Goal: Task Accomplishment & Management: Manage account settings

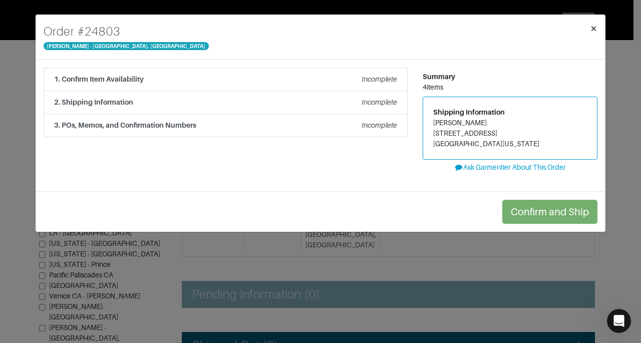
click at [595, 31] on span "×" at bounding box center [594, 29] width 8 height 14
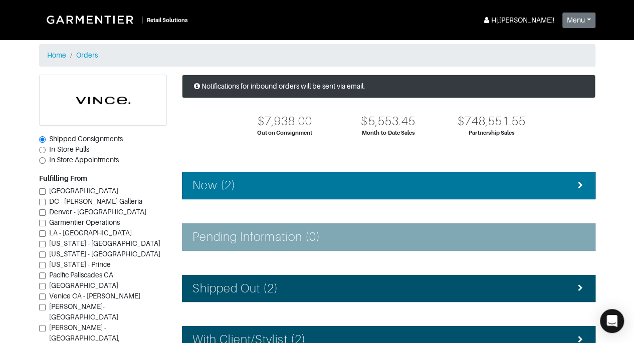
click at [468, 189] on div "New (2)" at bounding box center [388, 185] width 392 height 15
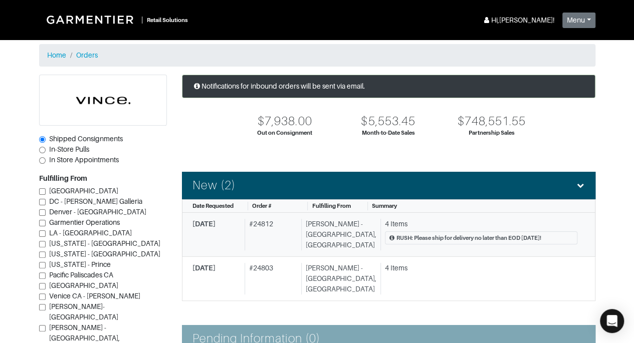
click at [440, 228] on div "4 Items RUSH: Please ship for delivery no later than EOD Friday 10/10!" at bounding box center [478, 235] width 197 height 32
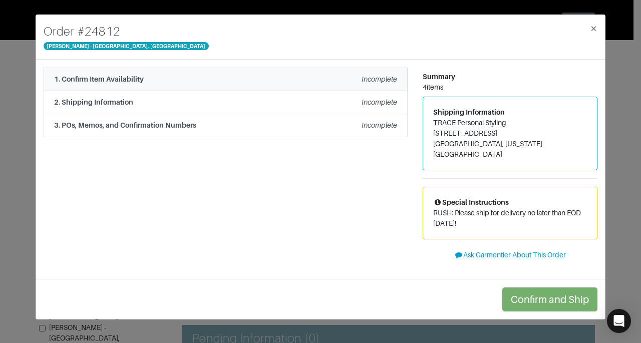
click at [362, 82] on em "Incomplete" at bounding box center [380, 79] width 36 height 8
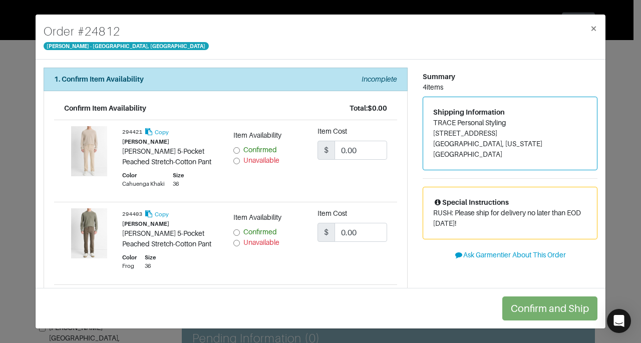
click at [430, 277] on div "Summary 4 items Shipping Information TRACE Personal Styling 1307 shire rd charl…" at bounding box center [510, 305] width 190 height 474
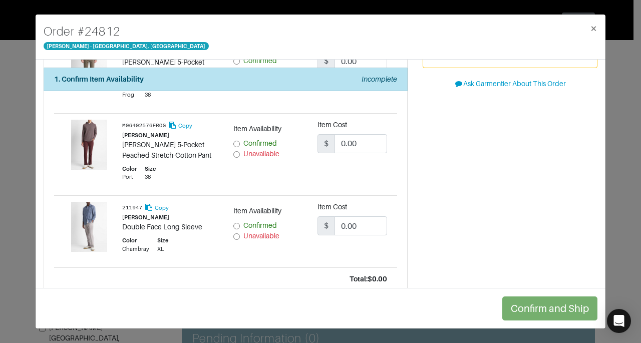
scroll to position [187, 0]
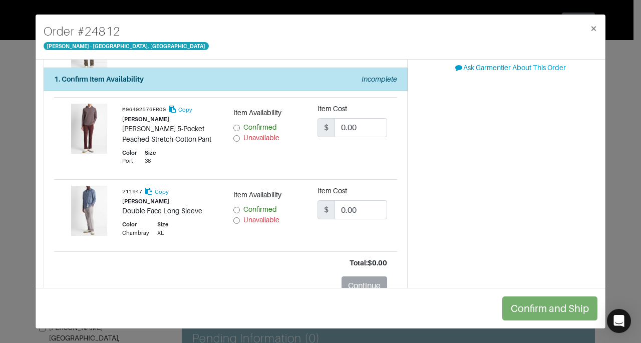
click at [235, 218] on input "Unavailable" at bounding box center [237, 221] width 7 height 7
radio input "true"
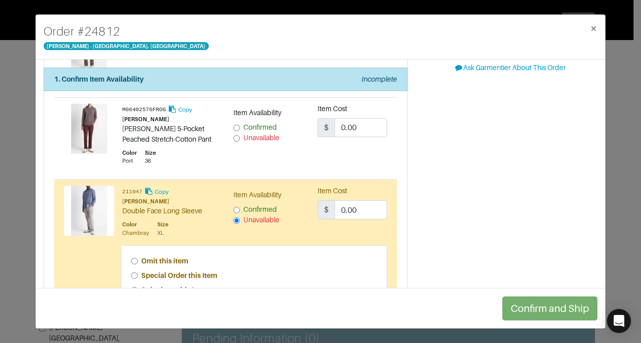
click at [451, 176] on div "Summary 4 items Shipping Information TRACE Personal Styling 1307 shire rd charl…" at bounding box center [510, 149] width 190 height 539
click at [174, 272] on strong "Special Order this Item" at bounding box center [179, 276] width 76 height 8
click at [138, 273] on input "Special Order this Item" at bounding box center [134, 276] width 7 height 7
radio input "true"
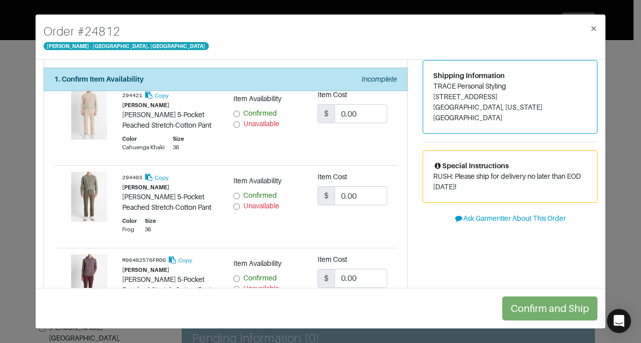
scroll to position [33, 0]
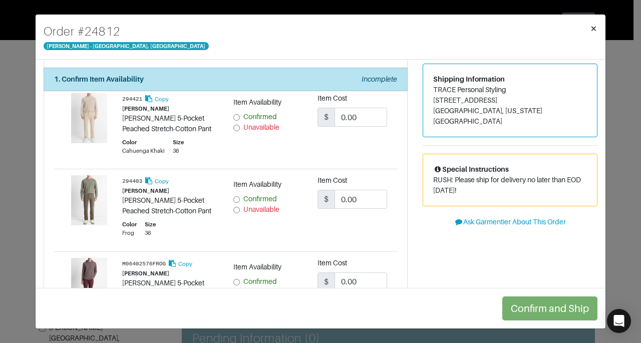
click at [596, 29] on span "×" at bounding box center [594, 29] width 8 height 14
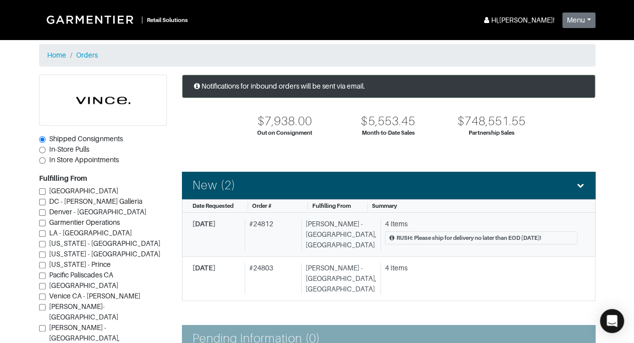
click at [413, 236] on div "RUSH: Please ship for delivery no later than EOD [DATE]!" at bounding box center [468, 238] width 145 height 9
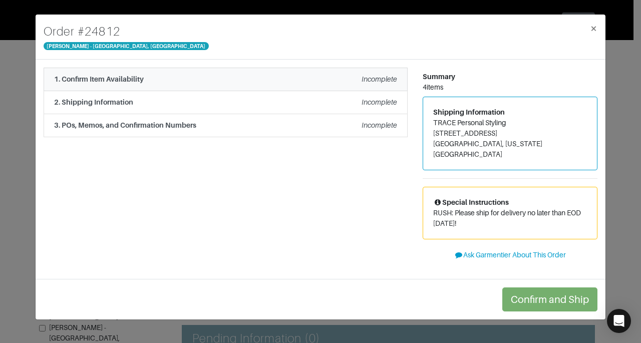
click at [323, 79] on div "1. Confirm Item Availability Incomplete" at bounding box center [225, 79] width 343 height 11
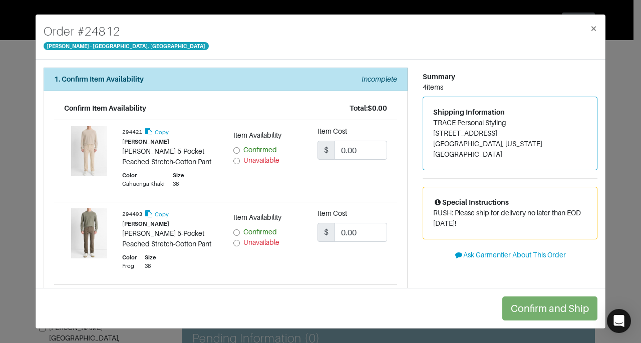
click at [234, 149] on input "Confirmed" at bounding box center [237, 150] width 7 height 7
radio input "true"
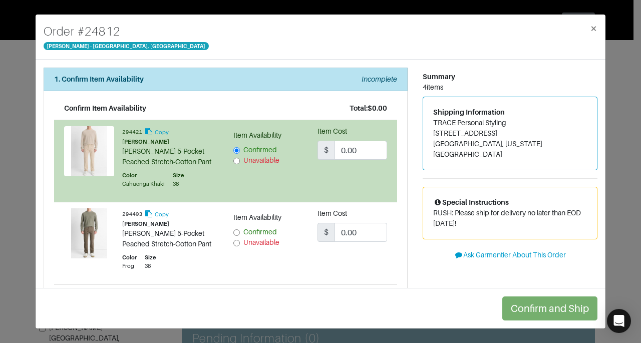
click at [244, 233] on span "Confirmed" at bounding box center [261, 232] width 34 height 8
click at [240, 233] on input "Confirmed" at bounding box center [237, 233] width 7 height 7
radio input "true"
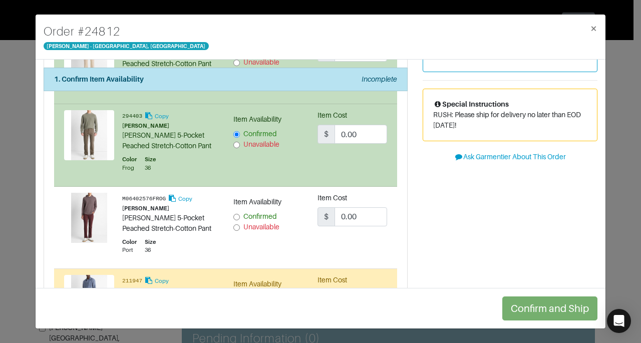
scroll to position [109, 0]
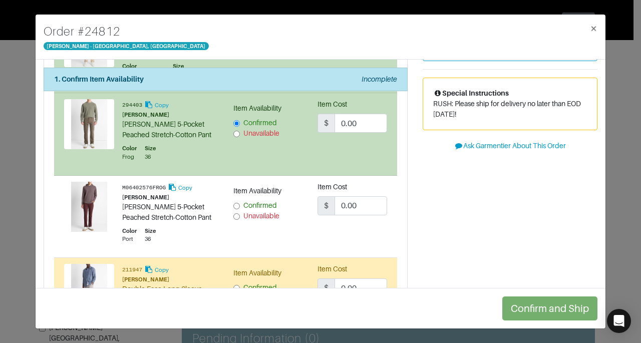
click at [261, 202] on span "Confirmed" at bounding box center [261, 205] width 34 height 8
click at [240, 203] on input "Confirmed" at bounding box center [237, 206] width 7 height 7
radio input "true"
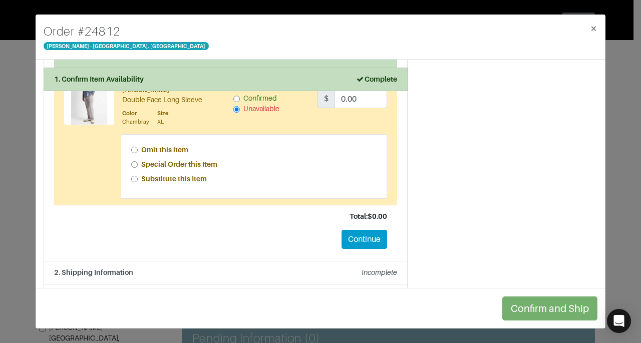
scroll to position [297, 0]
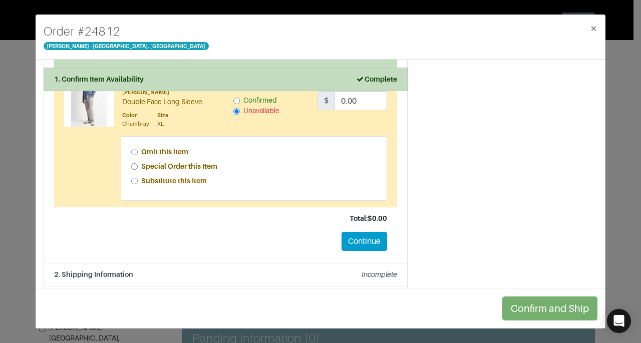
click at [202, 166] on strong "Special Order this Item" at bounding box center [179, 166] width 76 height 8
click at [138, 166] on input "Special Order this Item" at bounding box center [134, 166] width 7 height 7
radio input "true"
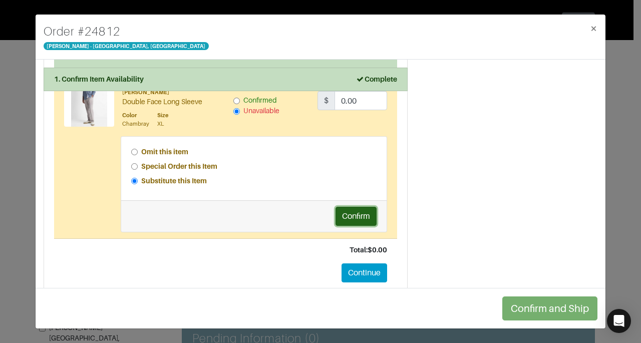
click at [350, 212] on button "Confirm" at bounding box center [356, 216] width 41 height 19
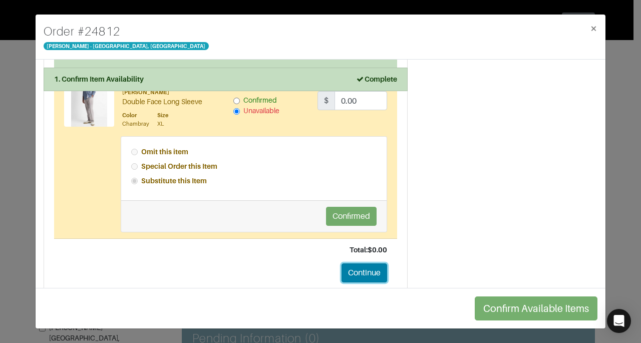
click at [359, 270] on button "Continue" at bounding box center [365, 273] width 46 height 19
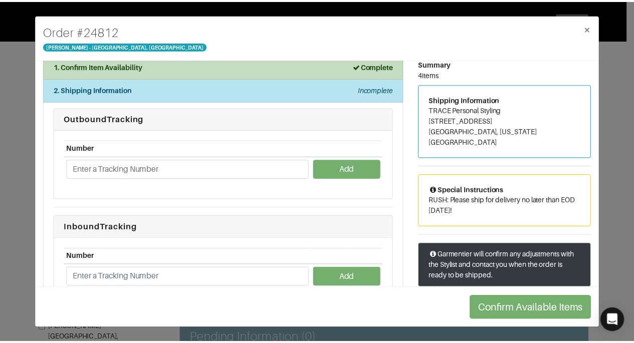
scroll to position [0, 0]
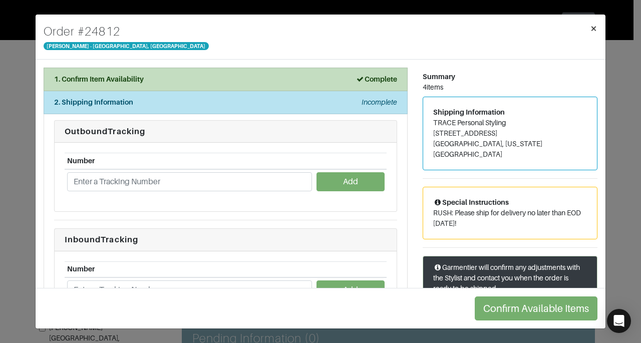
click at [593, 31] on span "×" at bounding box center [594, 29] width 8 height 14
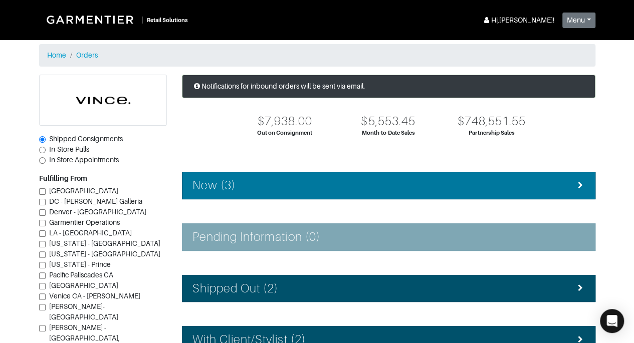
click at [523, 176] on li "New (3)" at bounding box center [388, 186] width 413 height 28
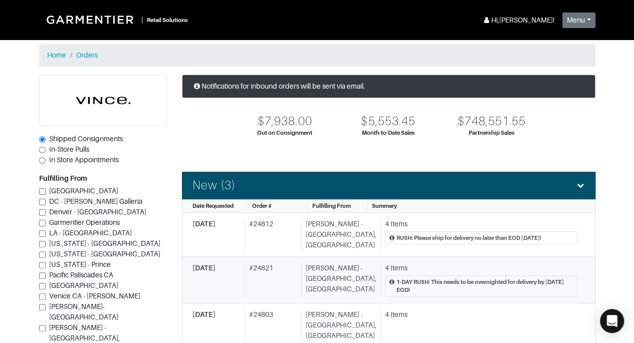
click at [468, 284] on div "1-DAY RUSH: This needs to be overnighted for delivery by [DATE] EOD!" at bounding box center [484, 286] width 176 height 17
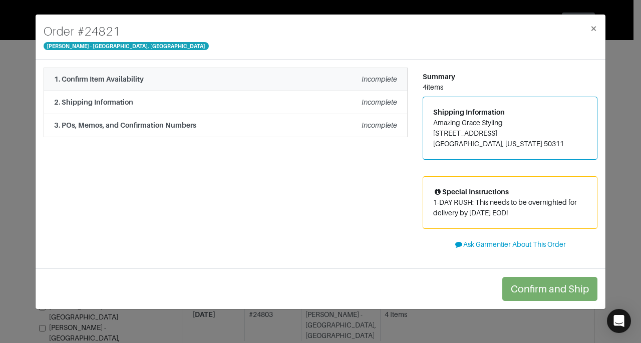
click at [373, 83] on div "Incomplete" at bounding box center [380, 79] width 36 height 11
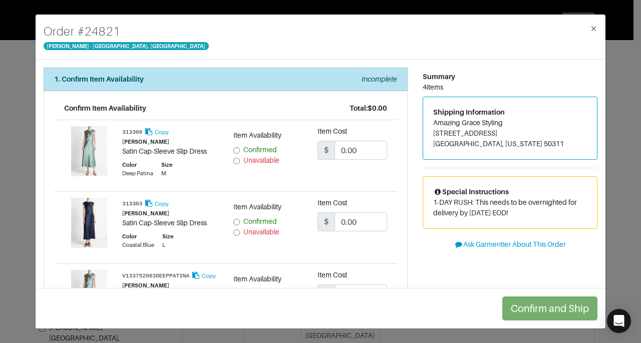
click at [458, 282] on div "Summary 4 items Shipping Information Amazing Grace Styling [STREET_ADDRESS][US_…" at bounding box center [510, 289] width 190 height 443
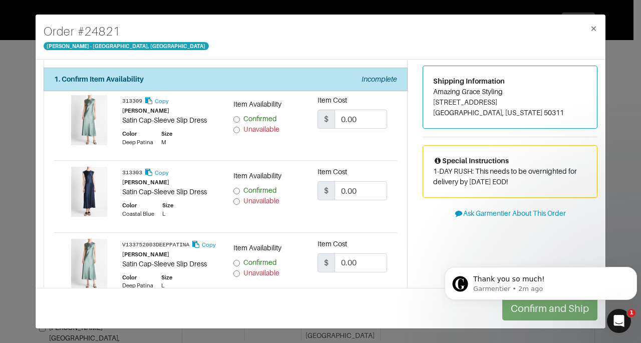
click at [415, 257] on div "Summary 4 items Shipping Information Amazing Grace Styling [STREET_ADDRESS][US_…" at bounding box center [510, 258] width 190 height 443
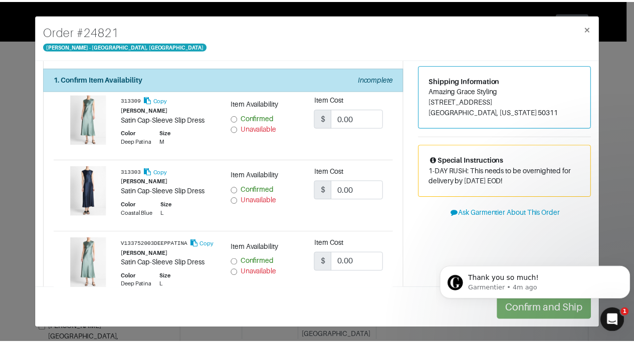
scroll to position [32, 0]
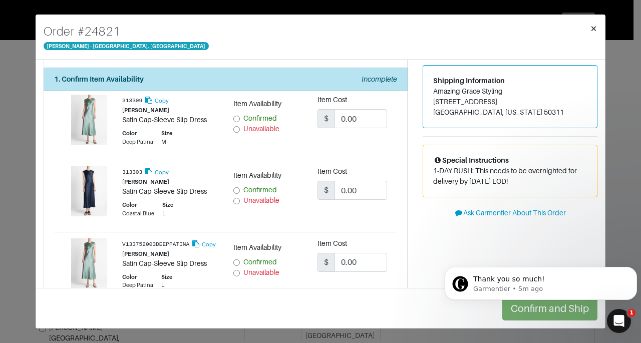
click at [592, 31] on span "×" at bounding box center [594, 29] width 8 height 14
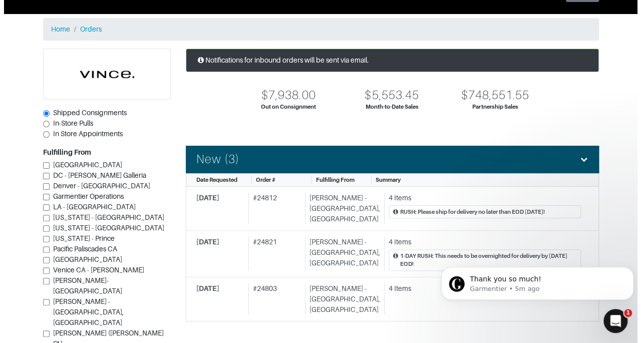
scroll to position [43, 0]
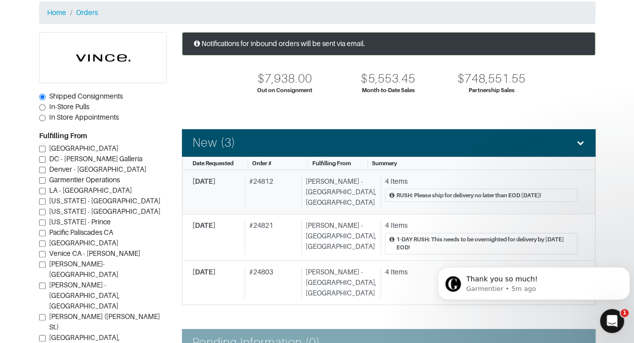
click at [449, 184] on div "4 Items" at bounding box center [481, 181] width 192 height 11
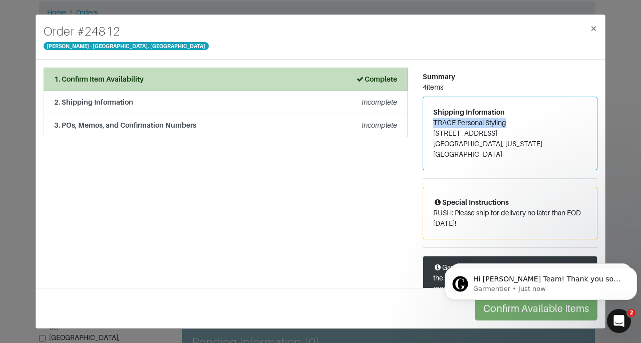
drag, startPoint x: 430, startPoint y: 122, endPoint x: 503, endPoint y: 125, distance: 73.3
click at [503, 125] on address "TRACE Personal Styling [STREET_ADDRESS][US_STATE]" at bounding box center [511, 139] width 154 height 42
copy address "TRACE Personal Styling"
drag, startPoint x: 430, startPoint y: 132, endPoint x: 464, endPoint y: 135, distance: 33.7
click at [464, 135] on address "TRACE Personal Styling [STREET_ADDRESS][US_STATE]" at bounding box center [511, 139] width 154 height 42
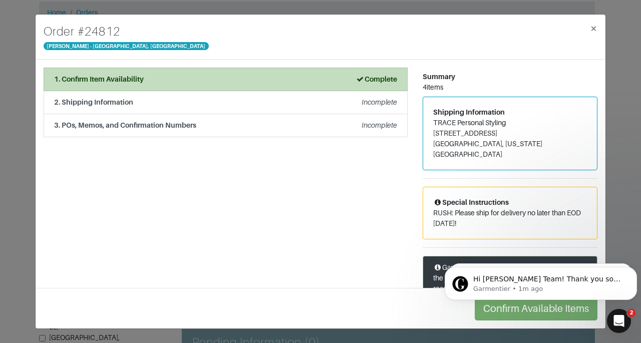
click at [427, 132] on div "Shipping Information TRACE Personal Styling [STREET_ADDRESS][US_STATE]" at bounding box center [510, 133] width 174 height 73
drag, startPoint x: 428, startPoint y: 133, endPoint x: 470, endPoint y: 129, distance: 41.8
click at [470, 129] on address "TRACE Personal Styling [STREET_ADDRESS][US_STATE]" at bounding box center [511, 139] width 154 height 42
copy address "[STREET_ADDRESS]"
drag, startPoint x: 428, startPoint y: 141, endPoint x: 462, endPoint y: 147, distance: 33.7
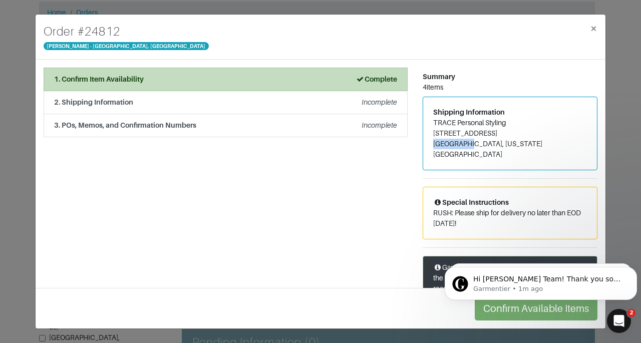
click at [462, 147] on address "TRACE Personal Styling [STREET_ADDRESS][US_STATE]" at bounding box center [511, 139] width 154 height 42
copy address "[GEOGRAPHIC_DATA]"
drag, startPoint x: 514, startPoint y: 146, endPoint x: 544, endPoint y: 148, distance: 30.1
click at [544, 148] on address "TRACE Personal Styling [STREET_ADDRESS][US_STATE]" at bounding box center [511, 139] width 154 height 42
copy address "29464"
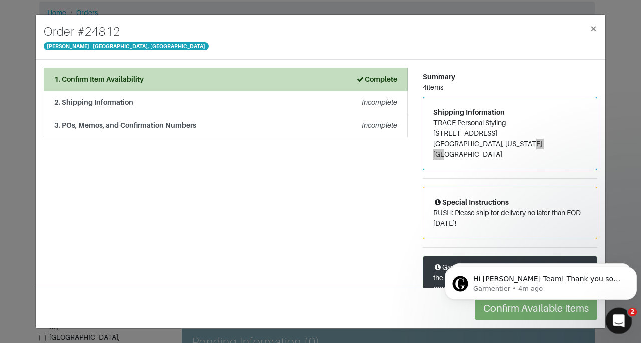
click at [616, 315] on icon "Open Intercom Messenger" at bounding box center [618, 320] width 17 height 17
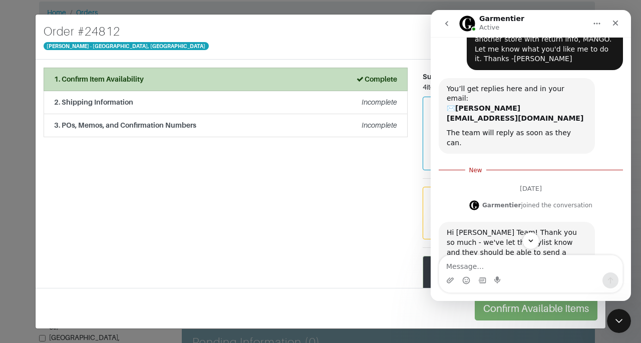
scroll to position [101, 0]
click at [326, 266] on div "1. Confirm Item Availability Complete Confirm Item Availability Total: $0.00 29…" at bounding box center [225, 200] width 379 height 265
click at [616, 21] on icon "Close" at bounding box center [616, 23] width 8 height 8
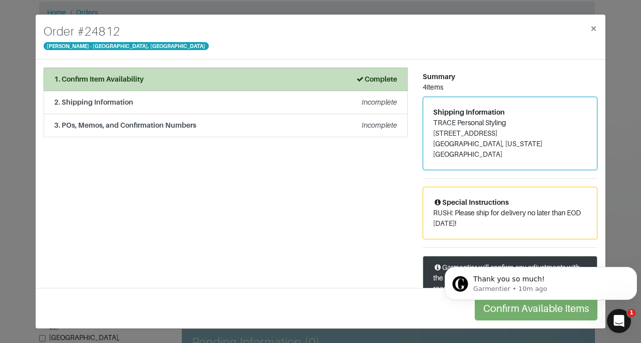
scroll to position [77, 0]
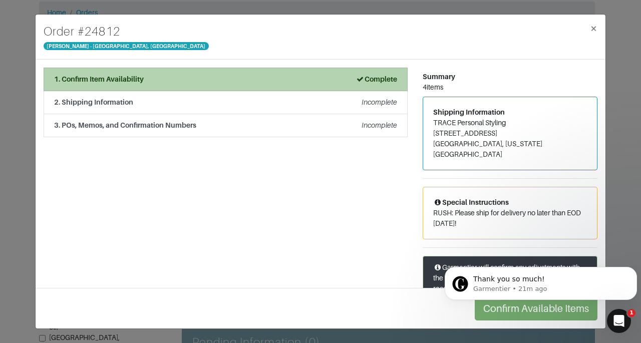
click at [324, 85] on li "1. Confirm Item Availability Complete" at bounding box center [226, 80] width 364 height 24
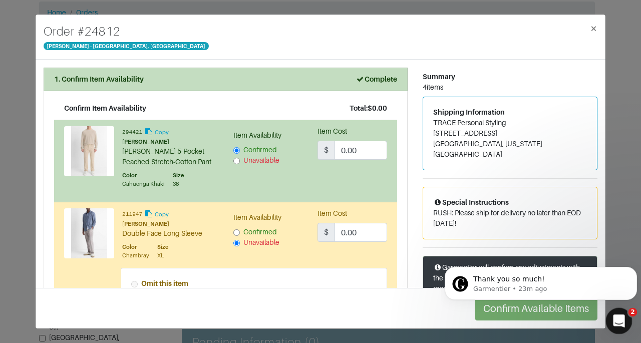
click at [616, 319] on icon "Open Intercom Messenger" at bounding box center [618, 320] width 17 height 17
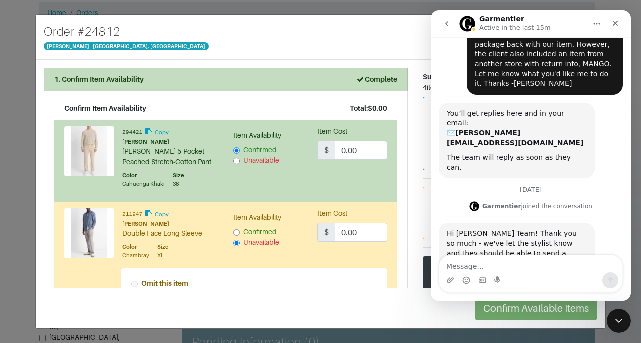
click at [447, 25] on icon "go back" at bounding box center [447, 23] width 3 height 5
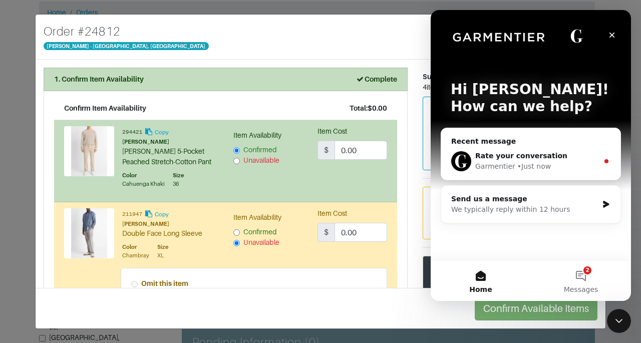
scroll to position [0, 0]
click at [527, 165] on div "• Just now" at bounding box center [535, 166] width 34 height 11
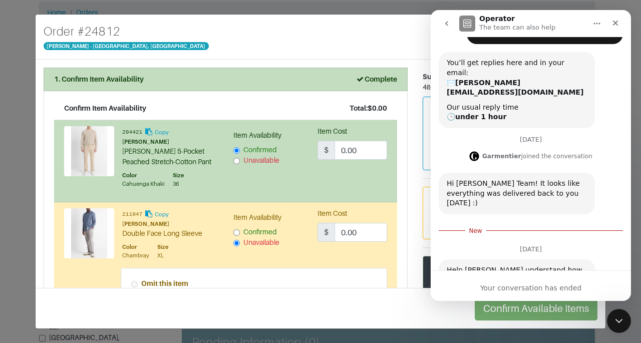
scroll to position [202, 0]
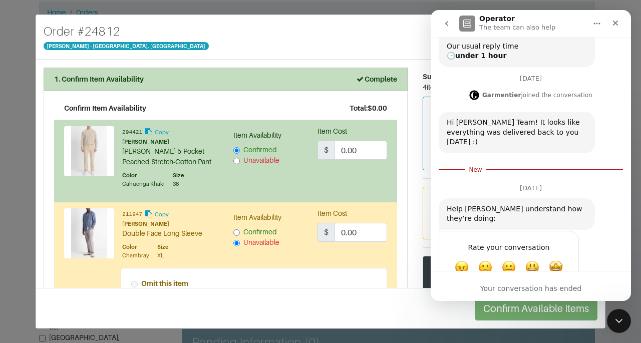
click at [446, 28] on button "go back" at bounding box center [447, 23] width 19 height 19
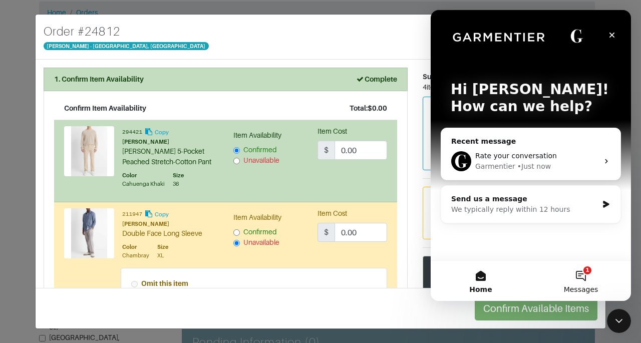
click at [578, 273] on button "1 Messages" at bounding box center [581, 281] width 100 height 40
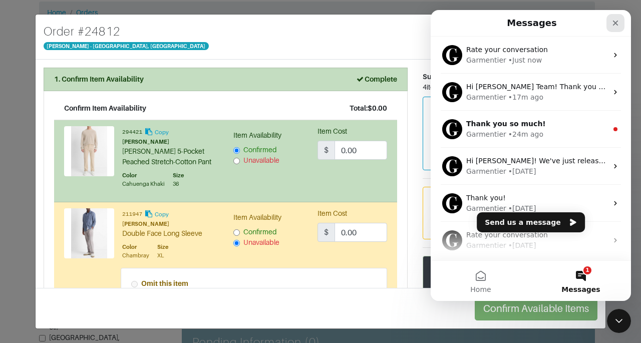
click at [613, 21] on icon "Close" at bounding box center [616, 23] width 8 height 8
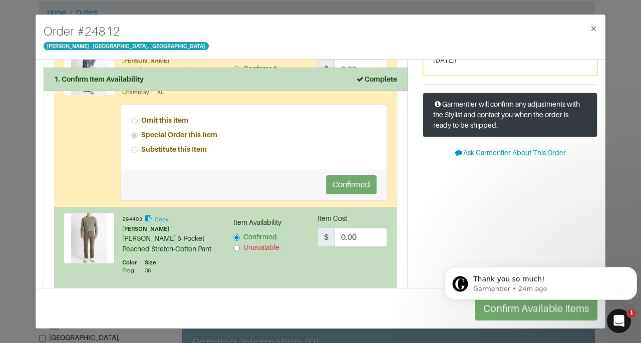
scroll to position [180, 0]
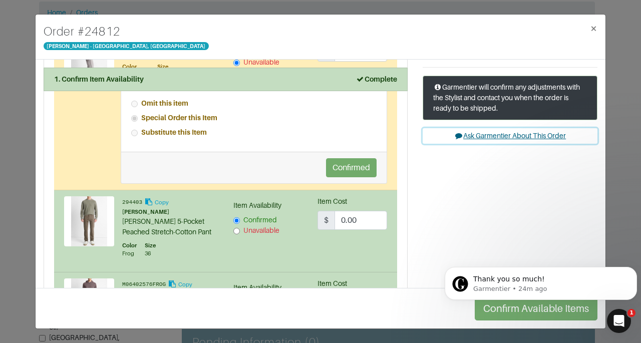
click at [541, 128] on button "Ask Garmentier About This Order" at bounding box center [510, 136] width 175 height 16
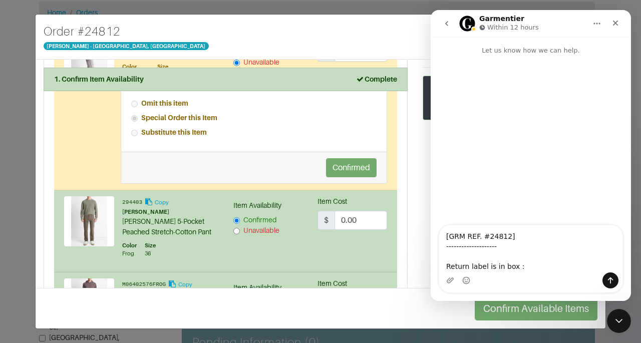
type textarea "[GRM REF. #24812] -------------------- Return label is in box :)"
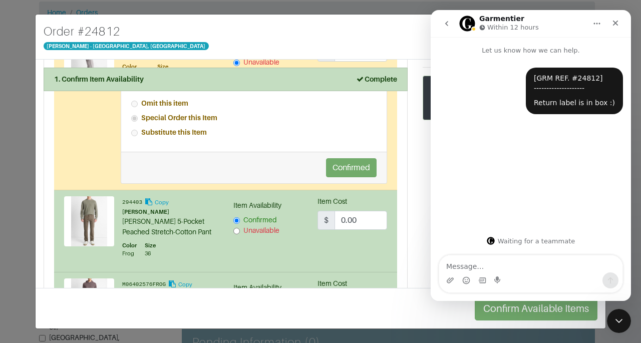
click at [415, 202] on div "Summary 4 items Shipping Information TRACE Personal Styling [STREET_ADDRESS][US…" at bounding box center [510, 172] width 190 height 570
click at [618, 20] on icon "Close" at bounding box center [616, 23] width 8 height 8
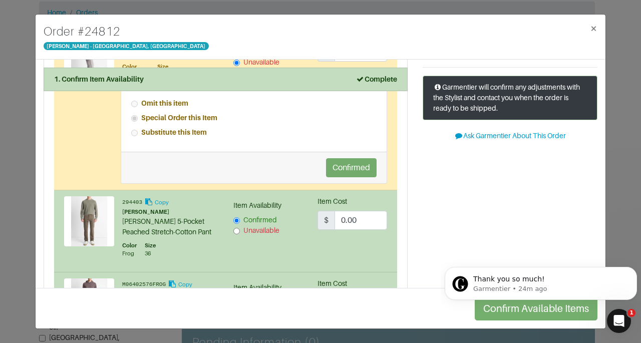
scroll to position [0, 0]
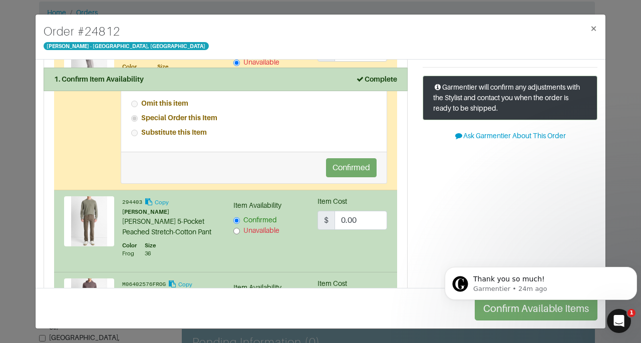
click at [436, 247] on div "Summary 4 items Shipping Information TRACE Personal Styling [STREET_ADDRESS][US…" at bounding box center [510, 172] width 190 height 570
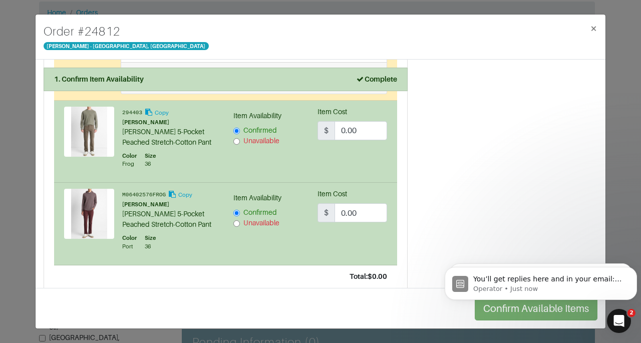
scroll to position [353, 0]
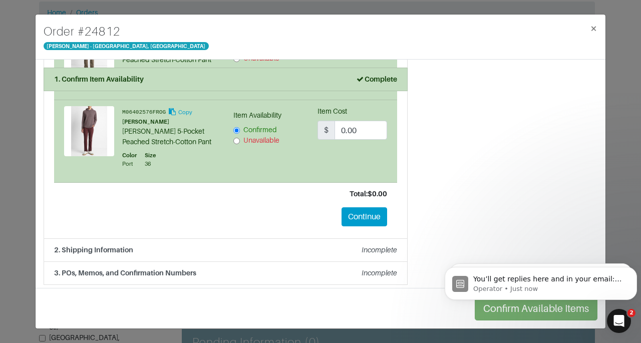
drag, startPoint x: 600, startPoint y: 161, endPoint x: 157, endPoint y: 11, distance: 468.0
click at [359, 212] on button "Continue" at bounding box center [365, 216] width 46 height 19
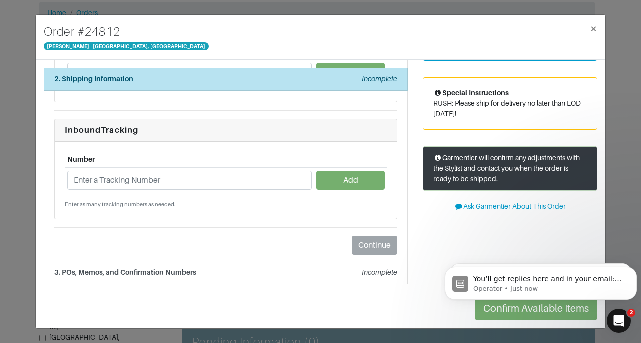
scroll to position [12, 0]
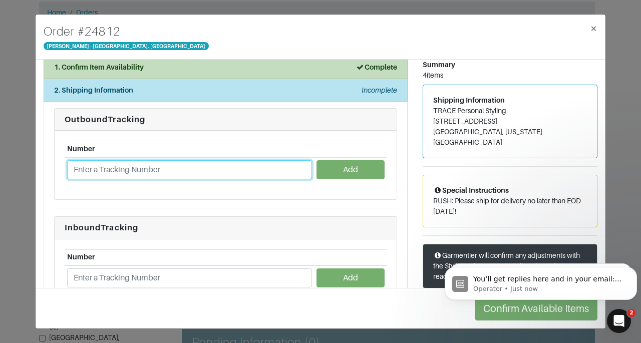
click at [263, 164] on input "text" at bounding box center [189, 169] width 245 height 19
type input "1ZJ22C661334278078"
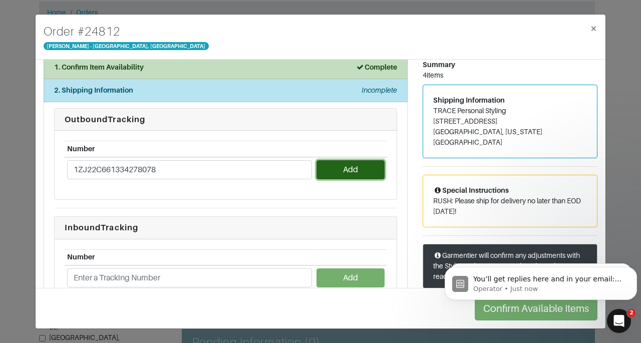
click at [354, 162] on button "Add" at bounding box center [351, 169] width 68 height 19
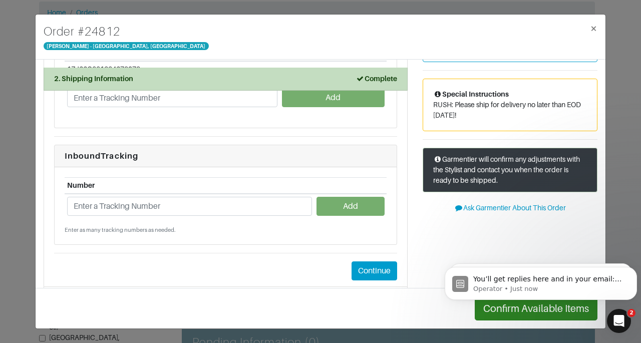
scroll to position [115, 0]
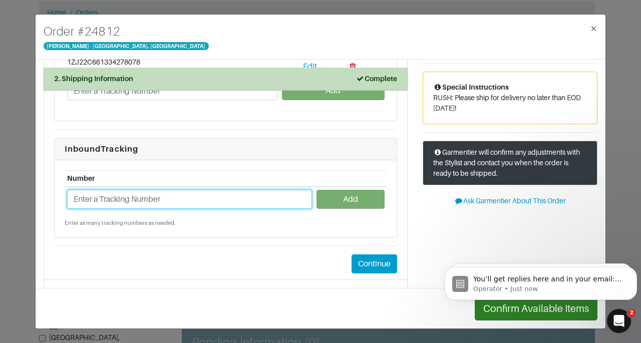
click at [242, 198] on input "text" at bounding box center [189, 199] width 245 height 19
type input "1ZJ22C668701371354"
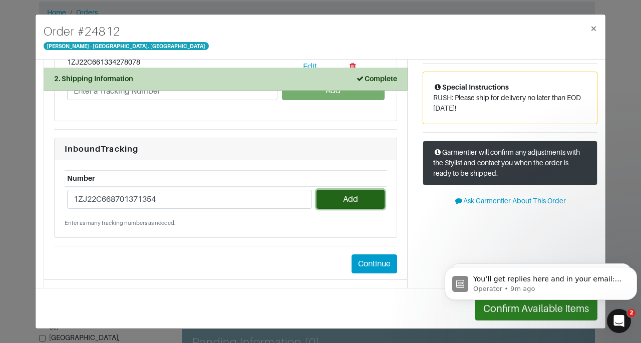
click at [359, 204] on button "Add" at bounding box center [351, 199] width 68 height 19
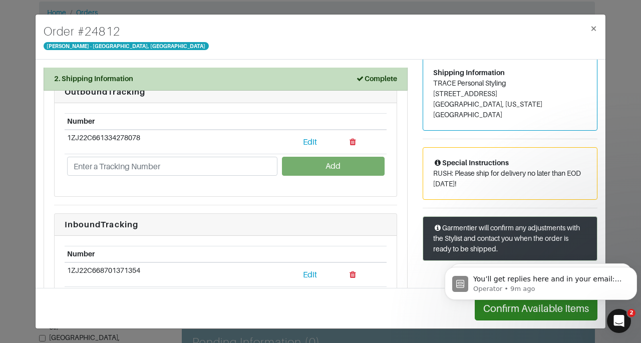
scroll to position [0, 0]
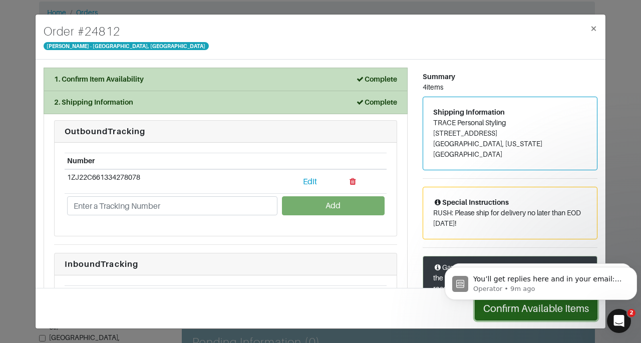
click at [511, 317] on button "Confirm Available Items" at bounding box center [536, 309] width 123 height 24
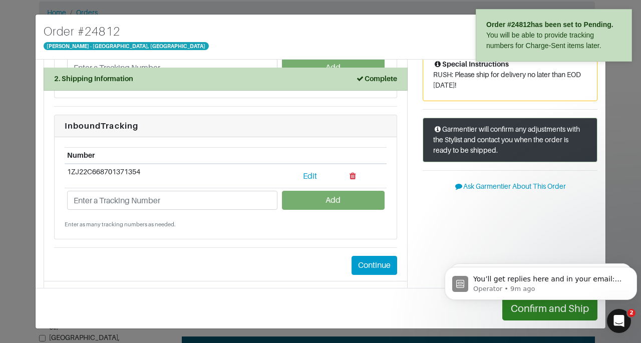
scroll to position [139, 0]
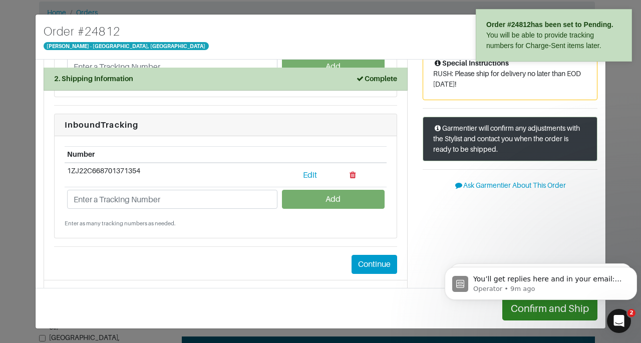
click at [523, 311] on body "You’ll get replies here and in your email: ✉️ [PERSON_NAME][EMAIL_ADDRESS][DOMA…" at bounding box center [541, 281] width 192 height 62
click at [553, 311] on body "You’ll get replies here and in your email: ✉️ [PERSON_NAME][EMAIL_ADDRESS][DOMA…" at bounding box center [541, 281] width 192 height 62
click at [574, 206] on div "Summary 4 items Shipping Information TRACE Personal Styling [STREET_ADDRESS][US…" at bounding box center [510, 115] width 190 height 375
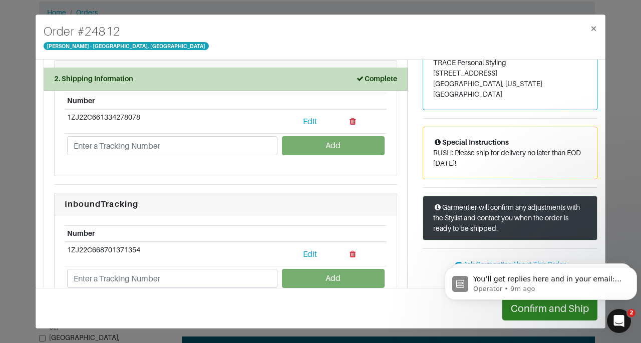
scroll to position [157, 0]
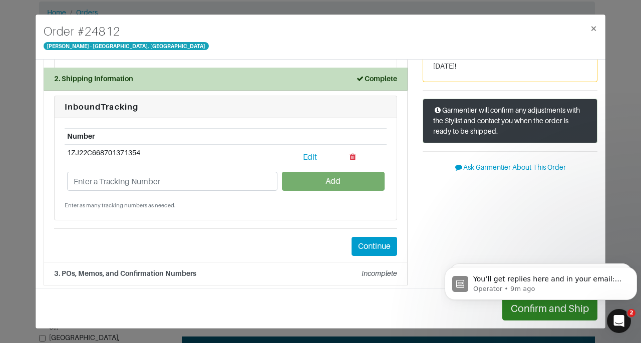
drag, startPoint x: 600, startPoint y: 191, endPoint x: 123, endPoint y: 29, distance: 503.8
click at [357, 238] on button "Continue" at bounding box center [375, 246] width 46 height 19
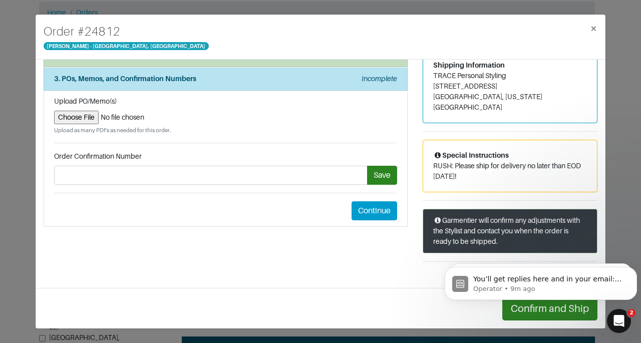
click at [555, 313] on html "You’ll get replies here and in your email: ✉️ [PERSON_NAME][EMAIL_ADDRESS][DOMA…" at bounding box center [541, 281] width 200 height 70
click at [633, 273] on button "Dismiss notification" at bounding box center [634, 270] width 13 height 13
click at [632, 273] on button "Dismiss notification" at bounding box center [634, 270] width 13 height 13
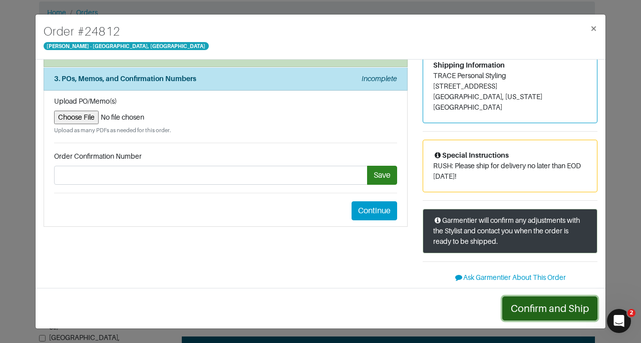
click at [558, 300] on button "Confirm and Ship" at bounding box center [550, 309] width 95 height 24
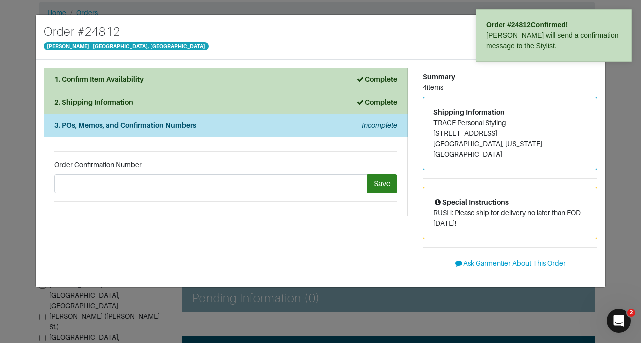
scroll to position [0, 0]
click at [414, 42] on div "Order # 24812 [PERSON_NAME] - [GEOGRAPHIC_DATA], [GEOGRAPHIC_DATA] ×" at bounding box center [321, 37] width 570 height 45
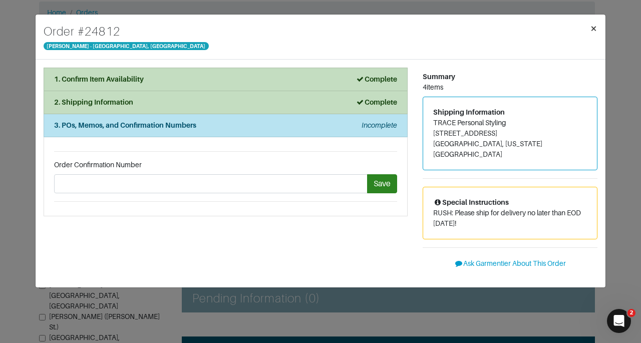
click at [591, 31] on span "×" at bounding box center [594, 29] width 8 height 14
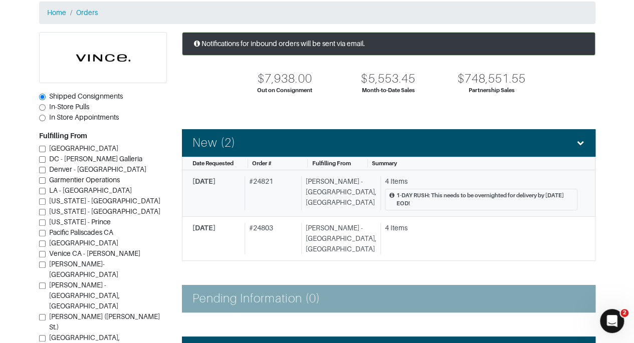
click at [446, 189] on div "1-DAY RUSH: This needs to be overnighted for delivery by [DATE] EOD!" at bounding box center [481, 200] width 192 height 22
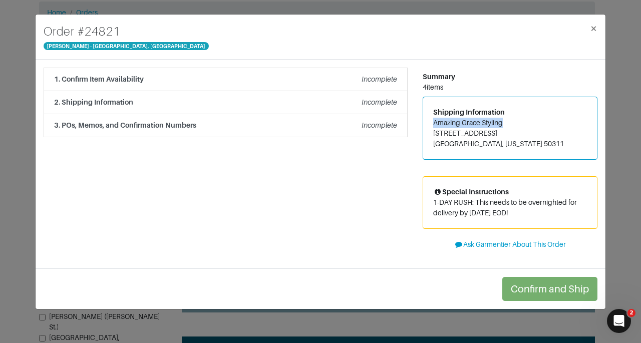
drag, startPoint x: 435, startPoint y: 124, endPoint x: 509, endPoint y: 124, distance: 74.2
click at [509, 124] on address "Amazing Grace Styling [STREET_ADDRESS][US_STATE]" at bounding box center [511, 134] width 154 height 32
copy address "Amazing Grace Styling"
drag, startPoint x: 436, startPoint y: 135, endPoint x: 496, endPoint y: 133, distance: 60.7
click at [496, 133] on address "Amazing Grace Styling [STREET_ADDRESS][US_STATE]" at bounding box center [511, 134] width 154 height 32
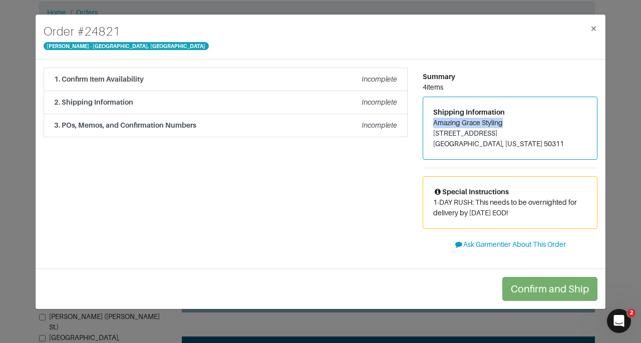
drag, startPoint x: 434, startPoint y: 132, endPoint x: 495, endPoint y: 136, distance: 61.2
click at [495, 136] on address "Amazing Grace Styling [STREET_ADDRESS][US_STATE]" at bounding box center [511, 134] width 154 height 32
copy address "[STREET_ADDRESS]"
drag, startPoint x: 435, startPoint y: 143, endPoint x: 470, endPoint y: 151, distance: 36.0
click at [470, 151] on div "Shipping Information Amazing Grace Styling [STREET_ADDRESS][US_STATE]" at bounding box center [510, 128] width 174 height 62
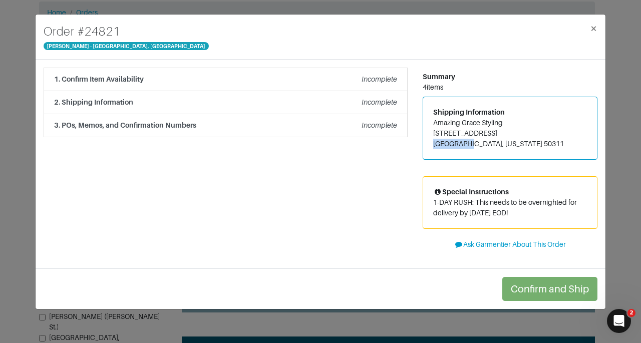
copy address "Des Moines"
drag, startPoint x: 491, startPoint y: 142, endPoint x: 517, endPoint y: 147, distance: 26.0
click at [517, 147] on address "Amazing Grace Styling [STREET_ADDRESS][US_STATE]" at bounding box center [511, 134] width 154 height 32
copy address "50311"
click at [342, 81] on div "1. Confirm Item Availability Incomplete" at bounding box center [225, 79] width 343 height 11
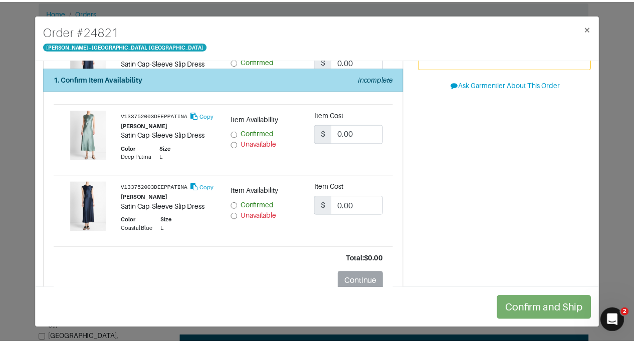
scroll to position [162, 0]
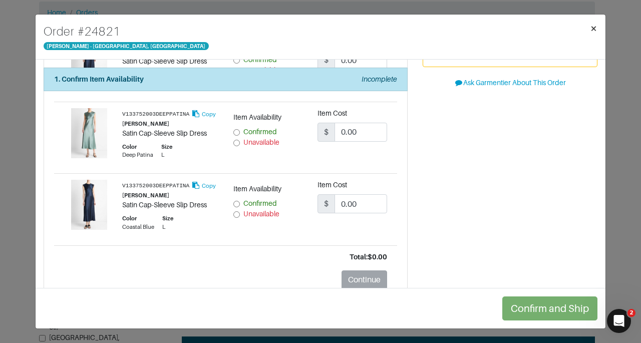
click at [590, 25] on span "×" at bounding box center [594, 29] width 8 height 14
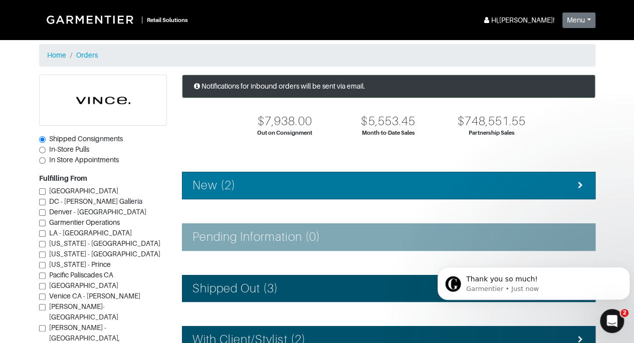
click at [369, 195] on li "New (2)" at bounding box center [388, 186] width 413 height 28
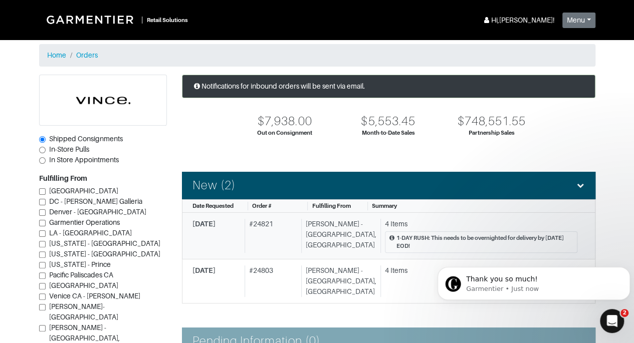
click at [328, 242] on div "[PERSON_NAME] - [GEOGRAPHIC_DATA], [GEOGRAPHIC_DATA]" at bounding box center [338, 236] width 75 height 35
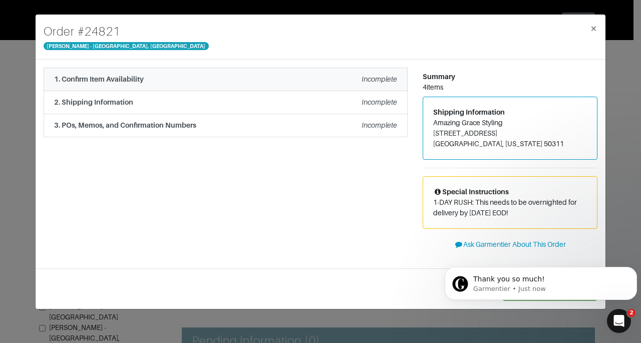
click at [376, 81] on em "Incomplete" at bounding box center [380, 79] width 36 height 8
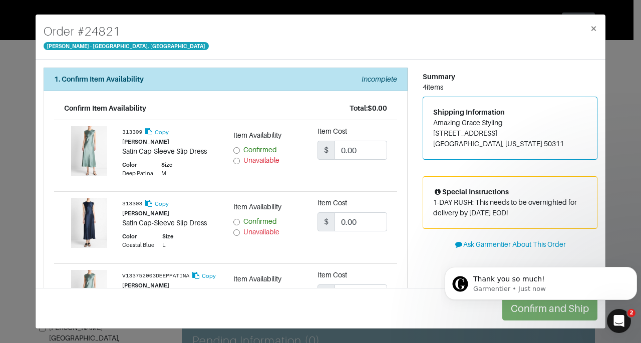
click at [396, 190] on li "Confirm Item Availability Total: $0.00 313309 Copy VINCE Satin Cap-Sleeve Slip …" at bounding box center [226, 277] width 364 height 373
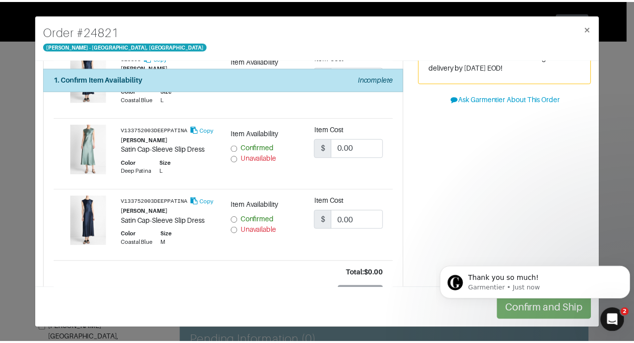
scroll to position [141, 0]
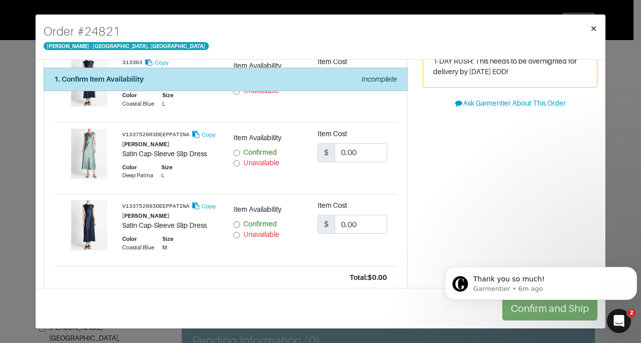
click at [593, 30] on span "×" at bounding box center [594, 29] width 8 height 14
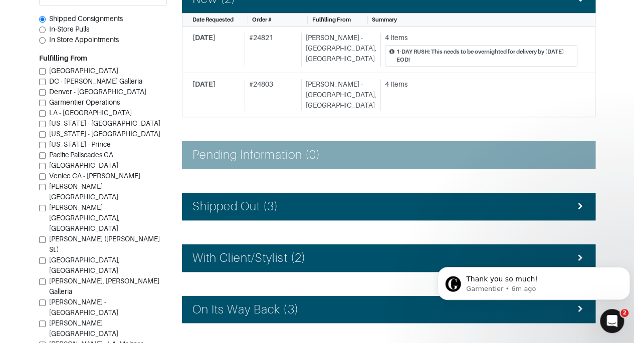
scroll to position [184, 0]
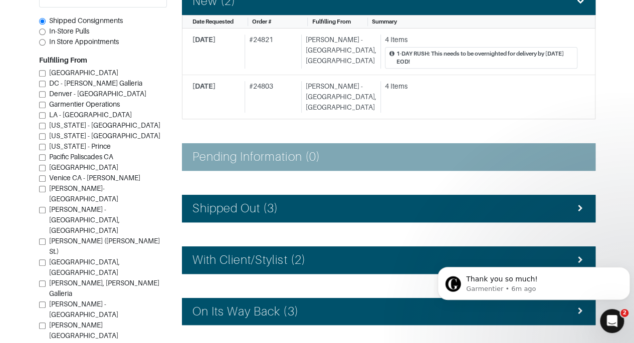
click at [513, 212] on div "Notifications for inbound orders will be sent via email. $7,938.00 Out on Consi…" at bounding box center [388, 171] width 428 height 562
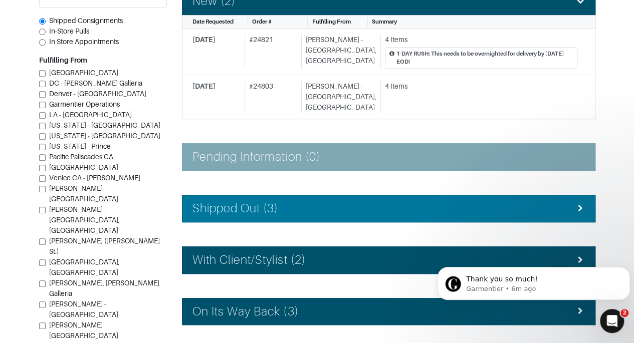
click at [512, 201] on div "Shipped Out (3)" at bounding box center [388, 208] width 392 height 15
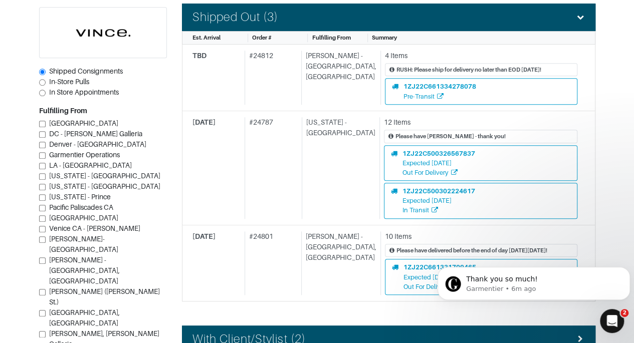
scroll to position [378, 0]
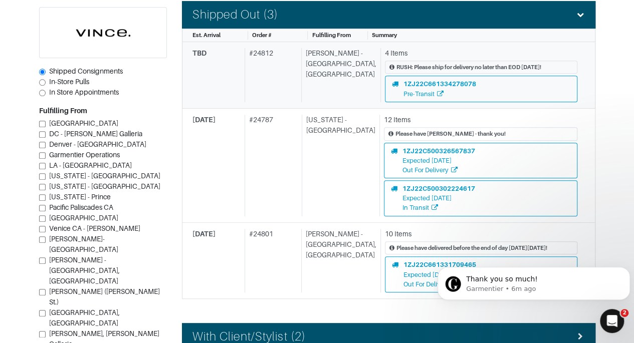
click at [335, 81] on div "[PERSON_NAME] - [GEOGRAPHIC_DATA], [GEOGRAPHIC_DATA]" at bounding box center [338, 75] width 75 height 54
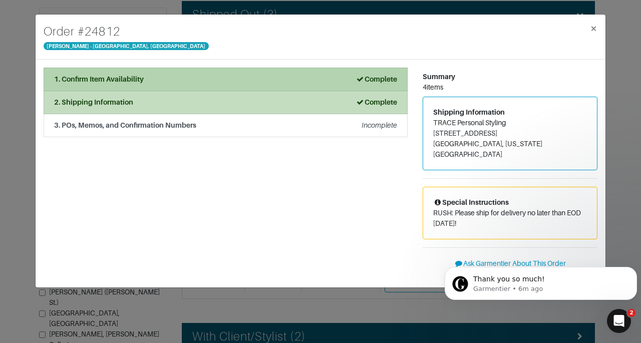
click at [327, 81] on div "1. Confirm Item Availability Complete" at bounding box center [225, 79] width 343 height 11
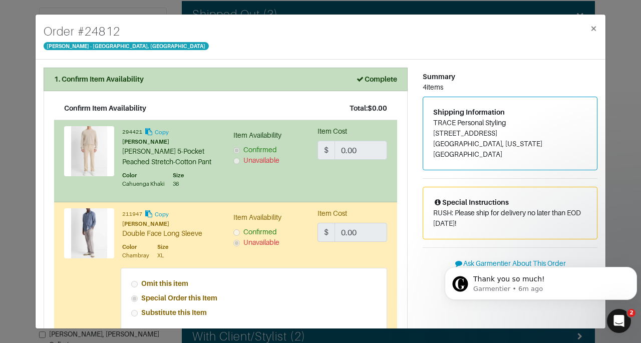
click at [403, 142] on div "1. Confirm Item Availability Complete Confirm Item Availability Total: $0.00 29…" at bounding box center [225, 339] width 379 height 543
click at [617, 218] on div "Order # 24812 [PERSON_NAME] - [GEOGRAPHIC_DATA], [GEOGRAPHIC_DATA] × 1. Confirm…" at bounding box center [320, 171] width 641 height 343
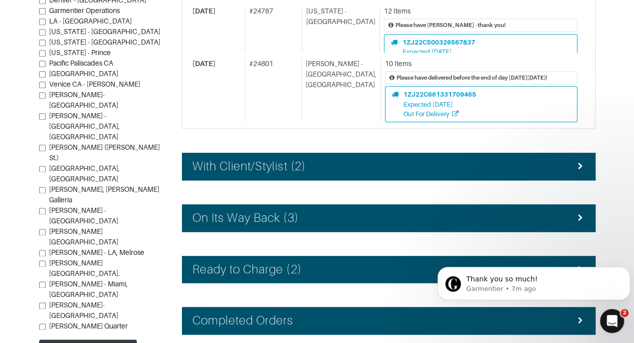
scroll to position [562, 0]
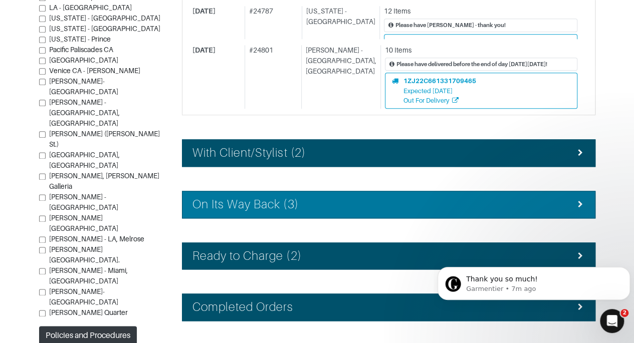
click at [566, 197] on div "On Its Way Back (3)" at bounding box center [388, 204] width 392 height 15
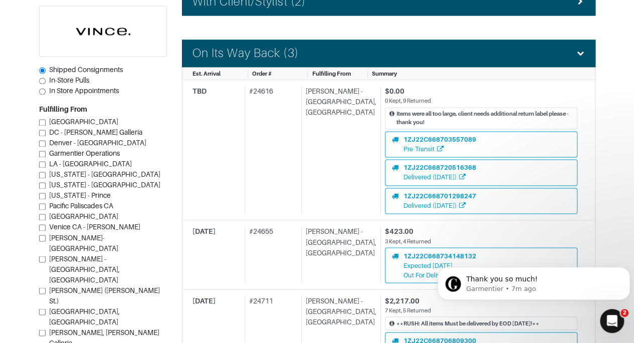
scroll to position [890, 0]
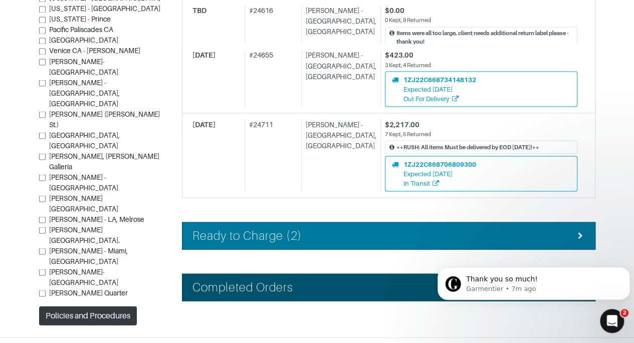
click at [388, 222] on li "Ready to Charge (2)" at bounding box center [388, 236] width 413 height 28
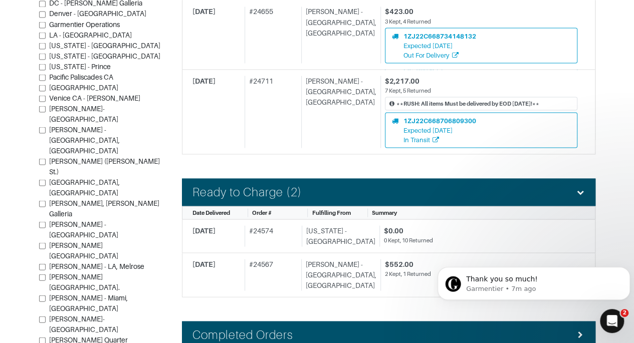
scroll to position [970, 0]
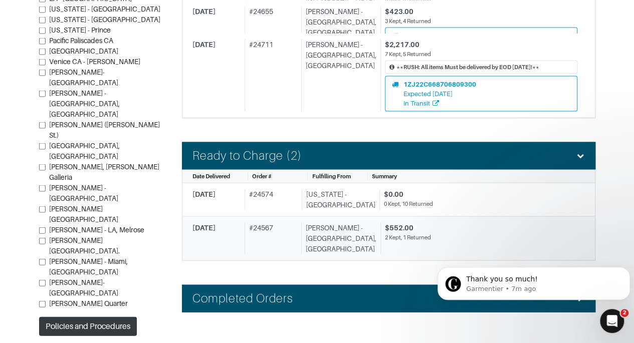
click at [491, 234] on div "2 Kept, 1 Returned" at bounding box center [481, 238] width 192 height 9
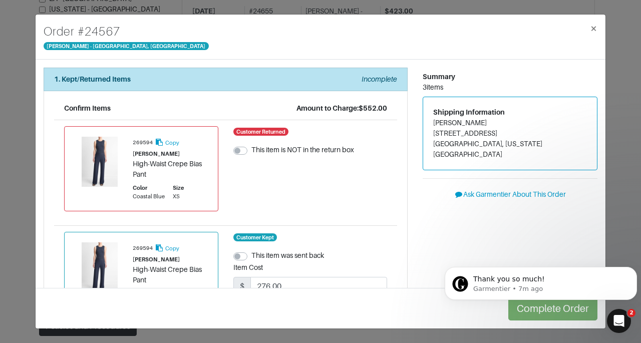
click at [618, 119] on div "Order # 24567 Vince - Chicago, Oak Street × 1. Kept/Returned Items Incomplete C…" at bounding box center [320, 171] width 641 height 343
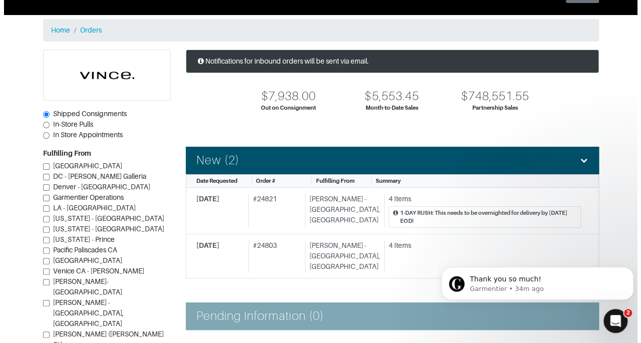
scroll to position [11, 0]
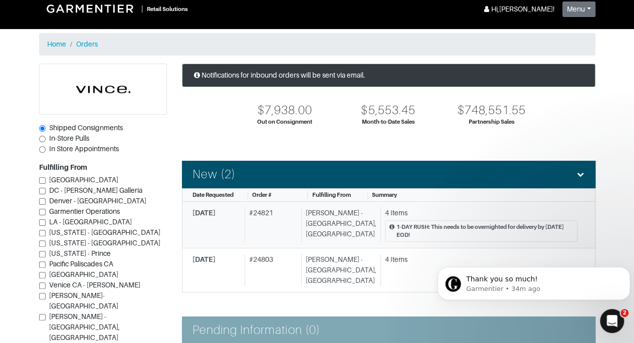
click at [420, 221] on div "1-DAY RUSH: This needs to be overnighted for delivery by [DATE] EOD!" at bounding box center [481, 232] width 192 height 22
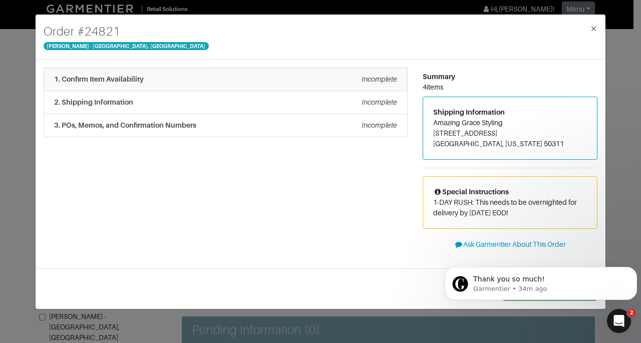
click at [365, 86] on li "1. Confirm Item Availability Incomplete" at bounding box center [226, 80] width 364 height 24
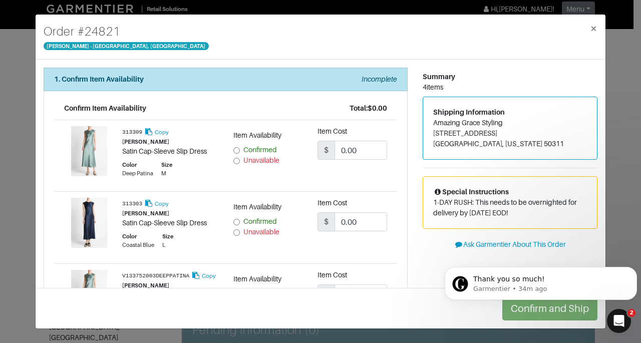
click at [234, 147] on input "Confirmed" at bounding box center [237, 150] width 7 height 7
radio input "true"
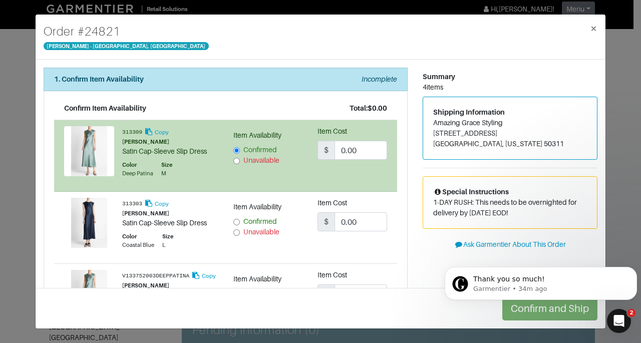
click at [234, 219] on input "Confirmed" at bounding box center [237, 222] width 7 height 7
radio input "true"
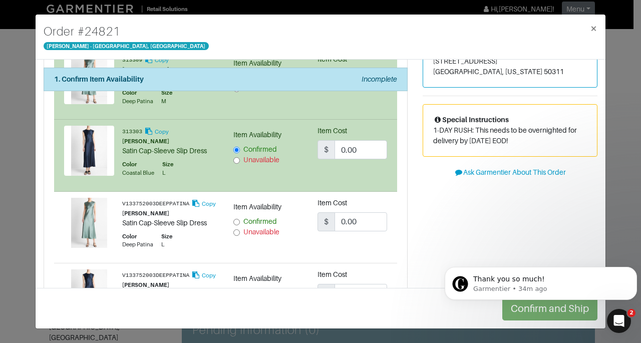
scroll to position [75, 0]
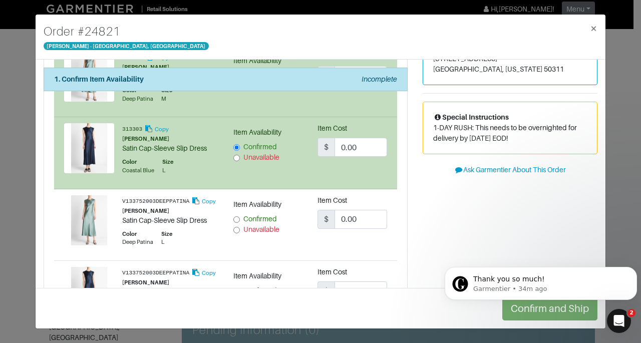
click at [267, 215] on span "Confirmed" at bounding box center [261, 219] width 34 height 8
click at [240, 217] on input "Confirmed" at bounding box center [237, 220] width 7 height 7
radio input "true"
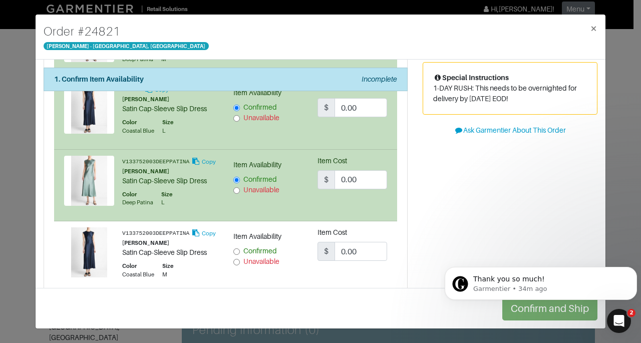
scroll to position [140, 0]
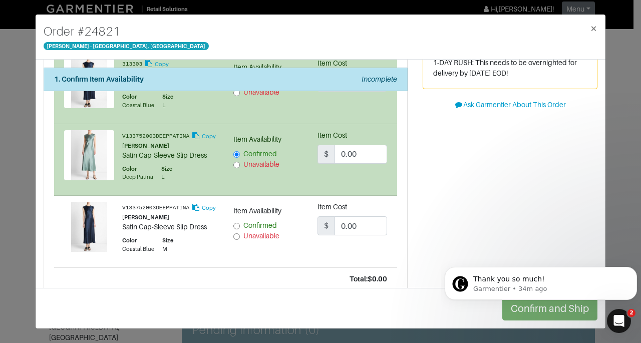
click at [277, 232] on span "Unavailable" at bounding box center [262, 236] width 36 height 8
click at [240, 234] on input "Unavailable" at bounding box center [237, 237] width 7 height 7
radio input "true"
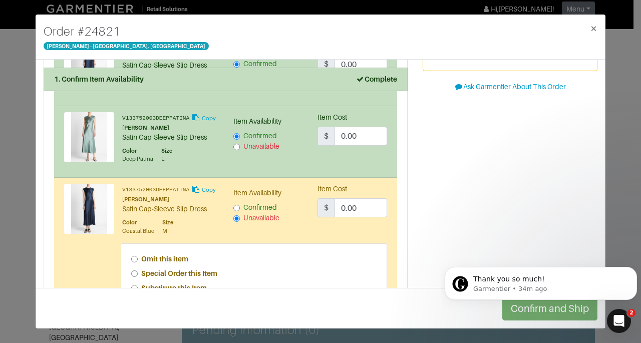
scroll to position [163, 0]
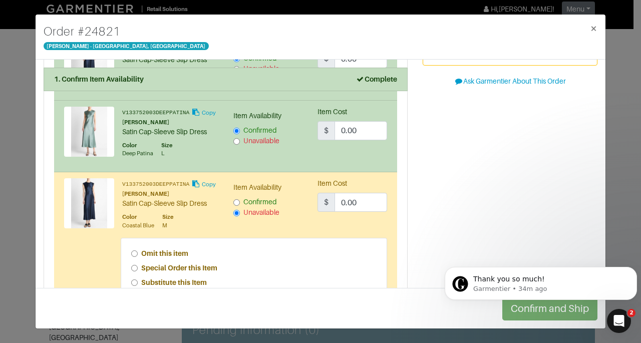
click at [262, 198] on span "Confirmed" at bounding box center [261, 202] width 34 height 8
click at [240, 199] on input "Confirmed" at bounding box center [237, 202] width 7 height 7
radio input "true"
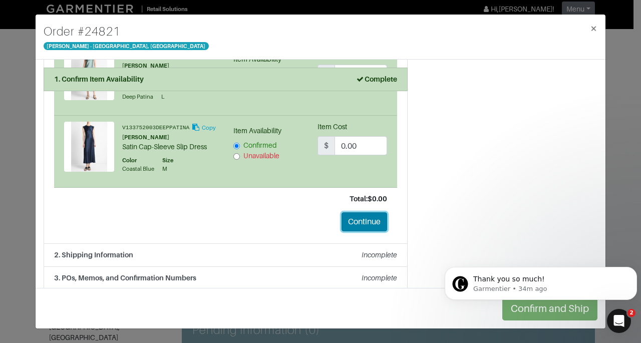
click at [365, 222] on button "Continue" at bounding box center [365, 221] width 46 height 19
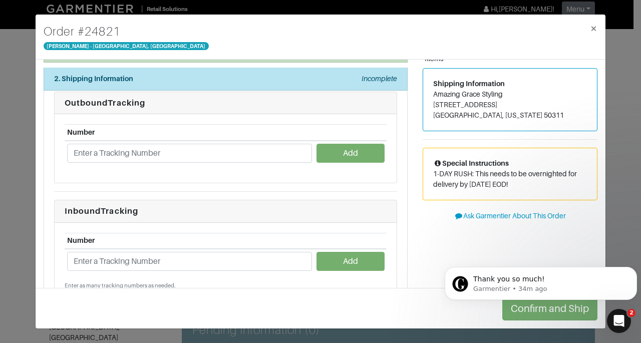
scroll to position [0, 0]
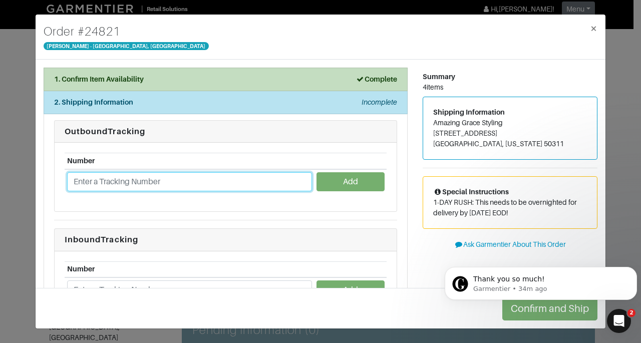
click at [244, 182] on input "text" at bounding box center [189, 181] width 245 height 19
type input "1ZJ22C661330963281"
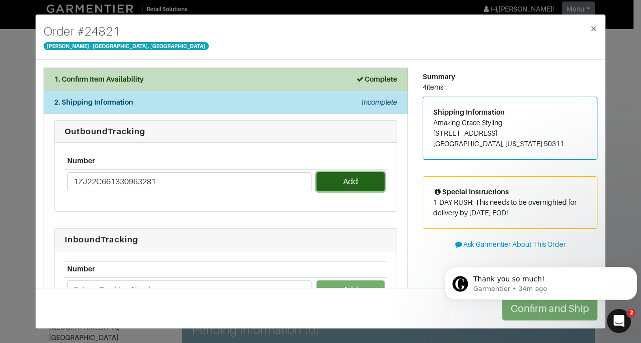
click at [334, 177] on button "Add" at bounding box center [351, 181] width 68 height 19
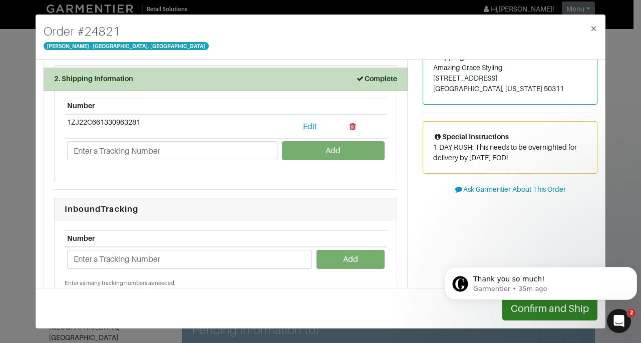
scroll to position [80, 0]
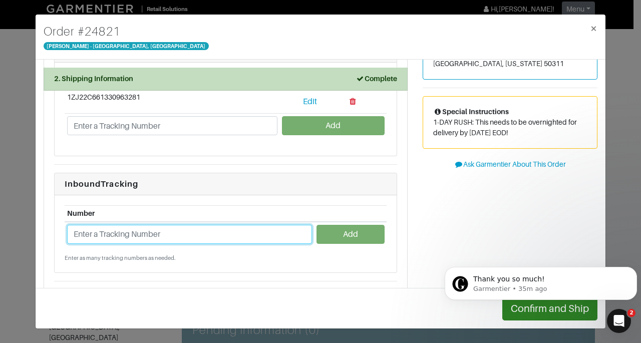
click at [173, 225] on input "text" at bounding box center [189, 234] width 245 height 19
paste input "1ZJ22C668702401168"
type input "1ZJ22C668702401168"
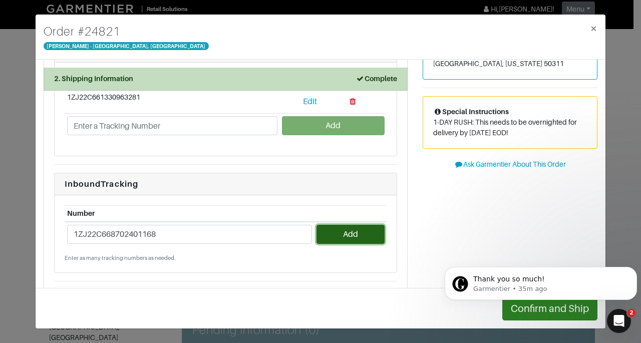
click at [352, 234] on button "Add" at bounding box center [351, 234] width 68 height 19
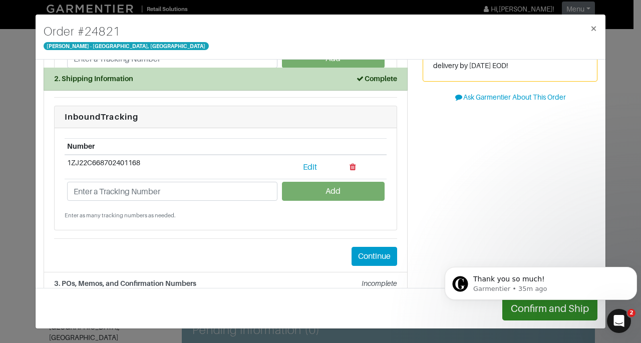
scroll to position [157, 0]
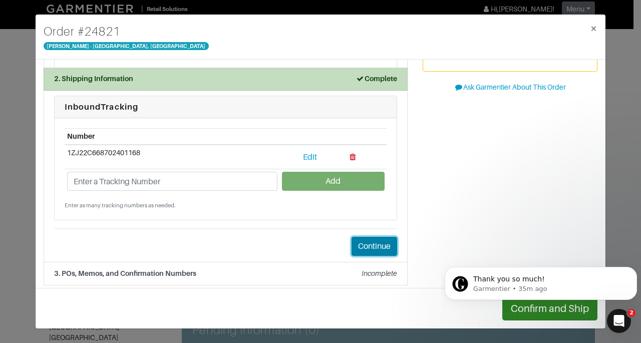
click at [383, 242] on button "Continue" at bounding box center [375, 246] width 46 height 19
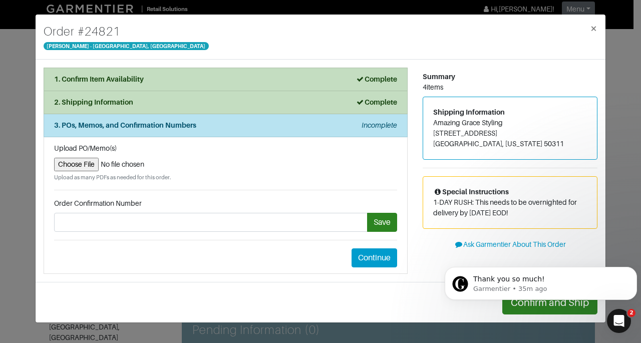
scroll to position [0, 0]
click at [381, 259] on button "Continue" at bounding box center [375, 258] width 46 height 19
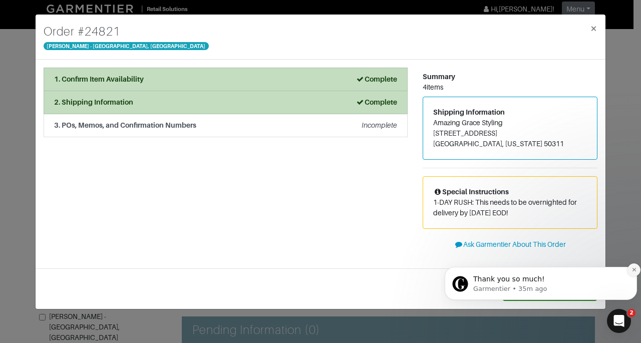
click at [633, 273] on button "Dismiss notification" at bounding box center [634, 270] width 13 height 13
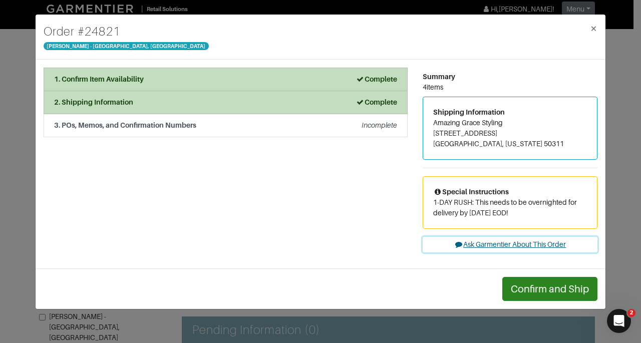
click at [538, 248] on button "Ask Garmentier About This Order" at bounding box center [510, 245] width 175 height 16
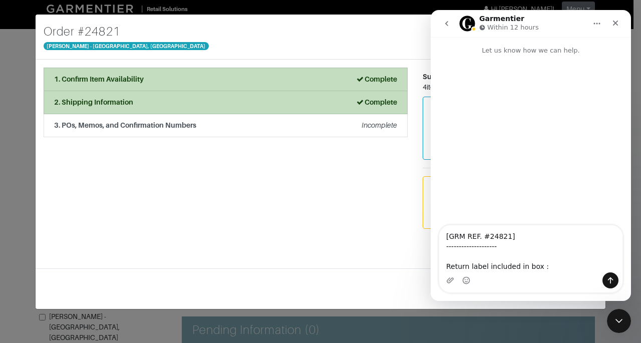
type textarea "[GRM REF. #24821] -------------------- Return label included in box :)"
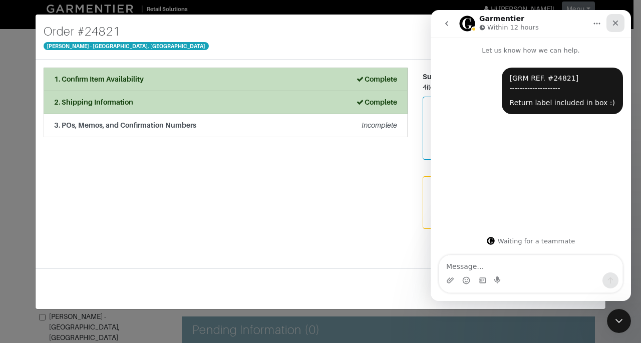
click at [615, 21] on icon "Close" at bounding box center [616, 23] width 8 height 8
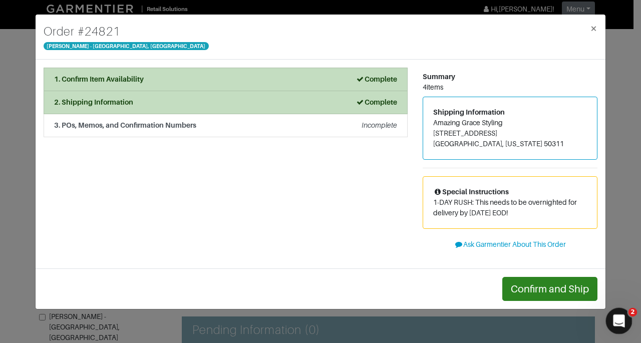
click at [615, 312] on icon "Open Intercom Messenger" at bounding box center [618, 320] width 17 height 17
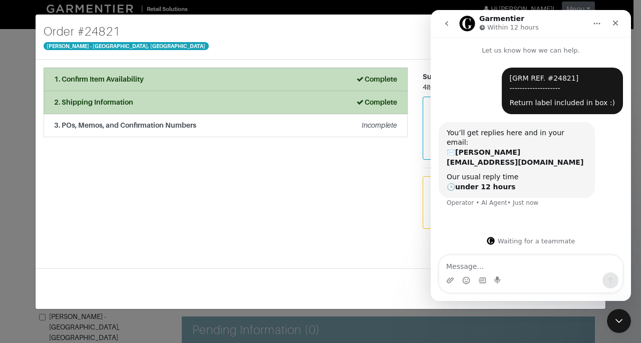
click at [450, 24] on icon "go back" at bounding box center [447, 24] width 8 height 8
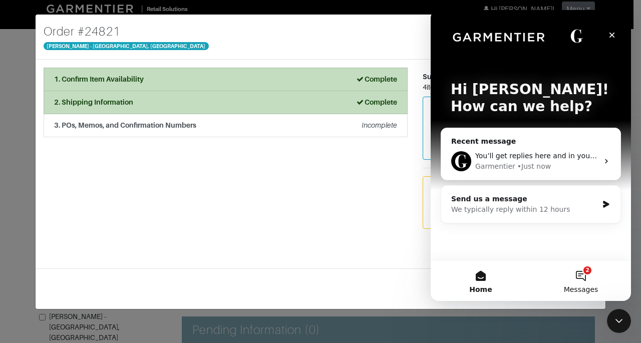
click at [580, 282] on button "2 Messages" at bounding box center [581, 281] width 100 height 40
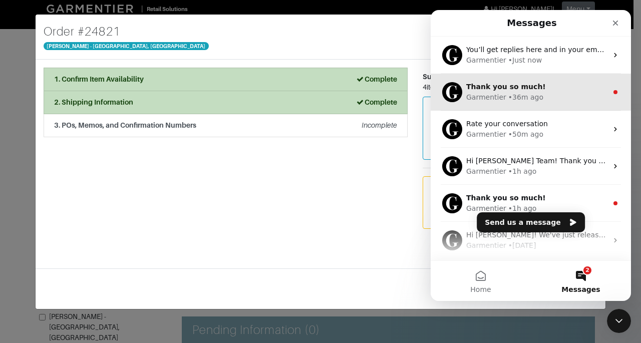
click at [581, 92] on div "Thank you so much!" at bounding box center [537, 87] width 141 height 11
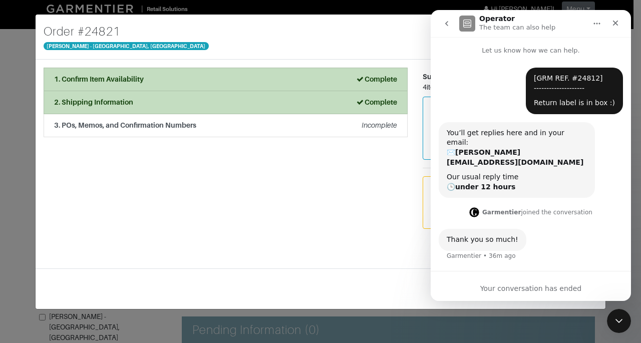
click at [448, 27] on icon "go back" at bounding box center [447, 24] width 8 height 8
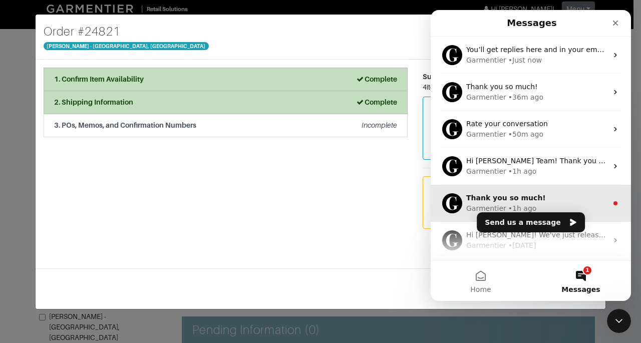
click at [587, 202] on div "Thank you so much!" at bounding box center [537, 198] width 141 height 11
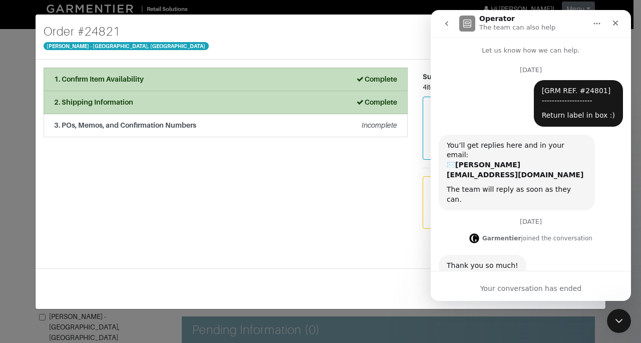
click at [330, 235] on div "1. Confirm Item Availability Complete Confirm Item Availability Total: $0.00 31…" at bounding box center [225, 164] width 379 height 193
click at [443, 25] on icon "go back" at bounding box center [447, 24] width 8 height 8
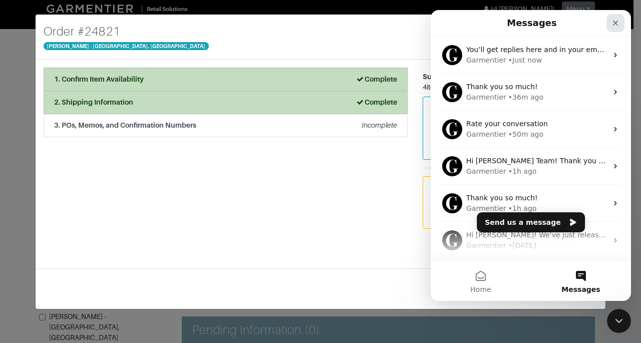
click at [612, 23] on icon "Close" at bounding box center [616, 23] width 8 height 8
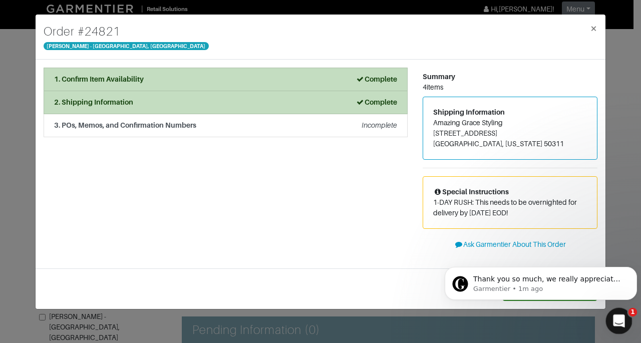
click at [620, 324] on icon "Open Intercom Messenger" at bounding box center [618, 320] width 17 height 17
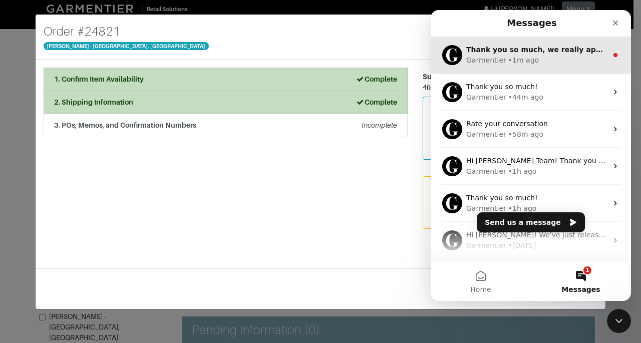
click at [584, 49] on span "Thank you so much, we really appreciate it!" at bounding box center [554, 50] width 174 height 8
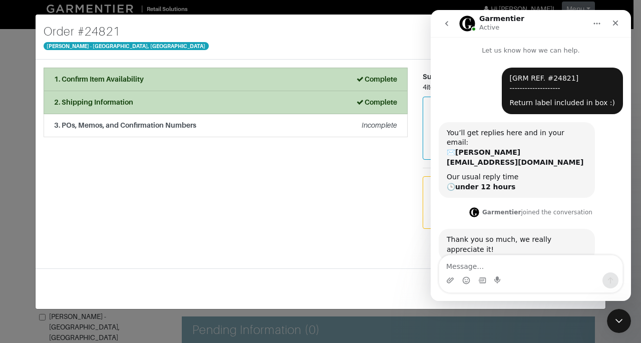
scroll to position [1, 0]
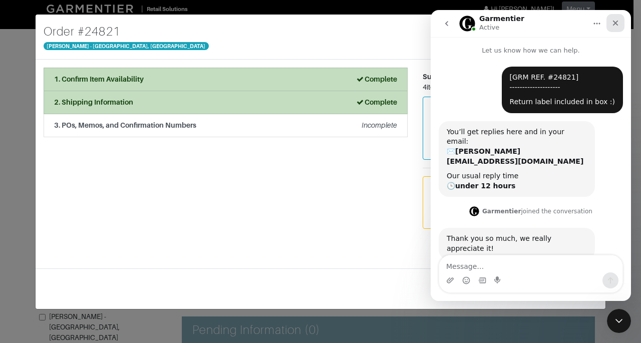
click at [624, 25] on div "Close" at bounding box center [616, 23] width 18 height 18
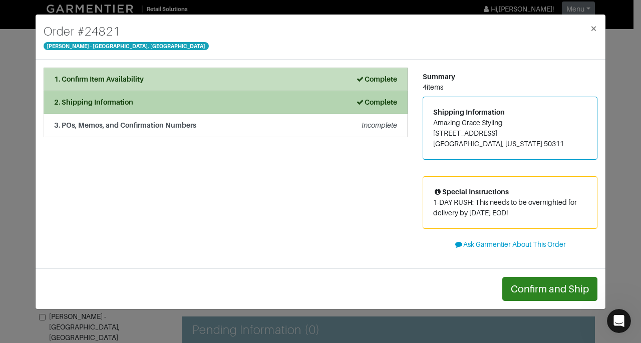
click at [360, 105] on icon at bounding box center [360, 102] width 9 height 7
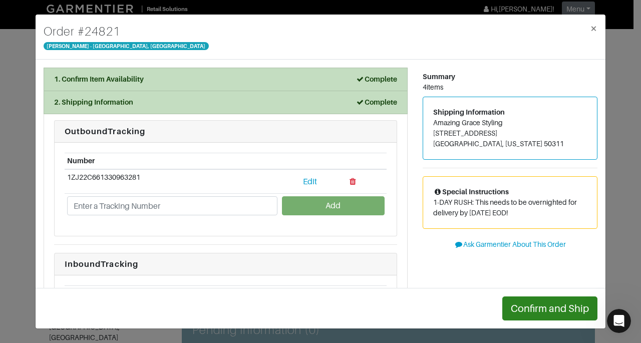
click at [402, 201] on li "Outbound Tracking Number 1ZJ22C661330963281 Edit Add Inbound Tracking Number 1Z…" at bounding box center [226, 267] width 364 height 306
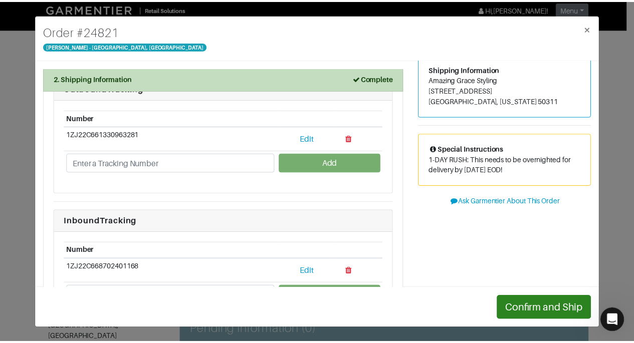
scroll to position [45, 0]
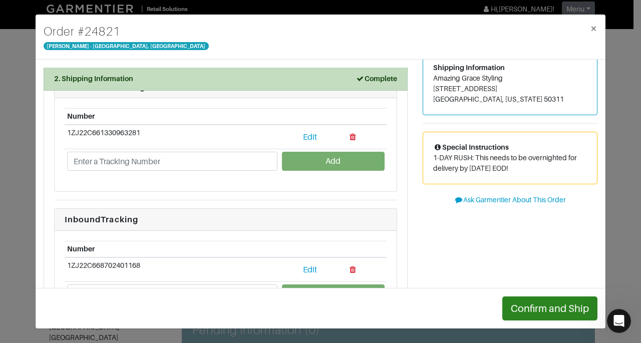
click at [246, 192] on li "Outbound Tracking Number 1ZJ22C661330963281 Edit Add Inbound Tracking Number 1Z…" at bounding box center [226, 223] width 364 height 306
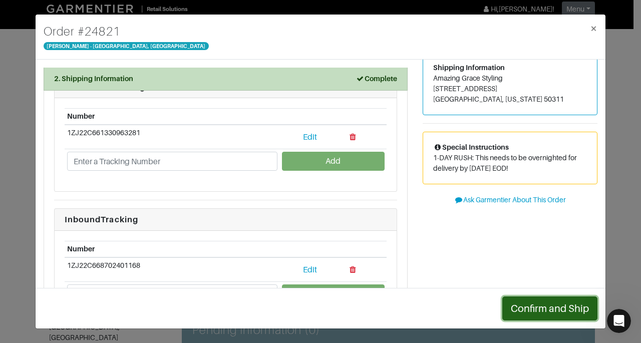
click at [534, 314] on button "Confirm and Ship" at bounding box center [550, 309] width 95 height 24
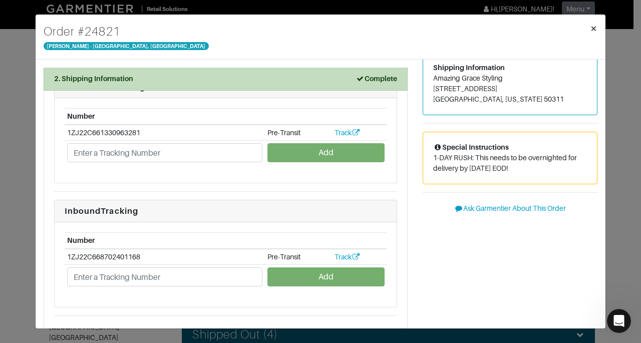
click at [596, 34] on span "×" at bounding box center [594, 29] width 8 height 14
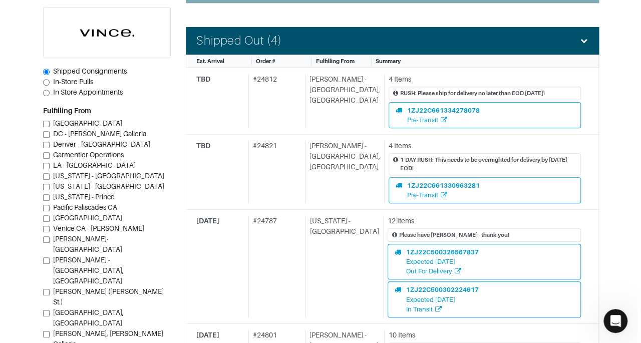
scroll to position [312, 0]
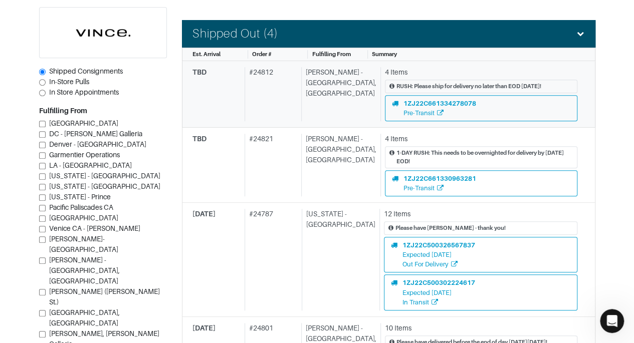
click at [492, 67] on div "4 Items" at bounding box center [481, 72] width 192 height 11
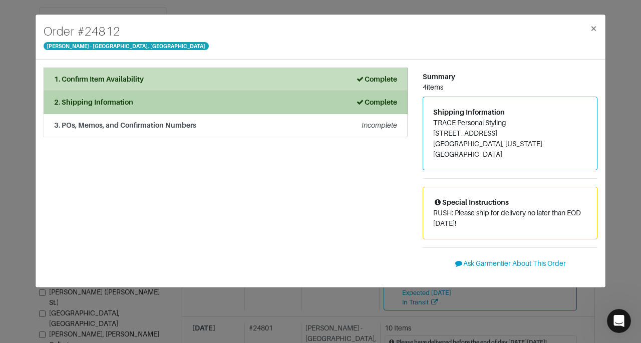
click at [321, 103] on div "2. Shipping Information Complete" at bounding box center [225, 102] width 343 height 11
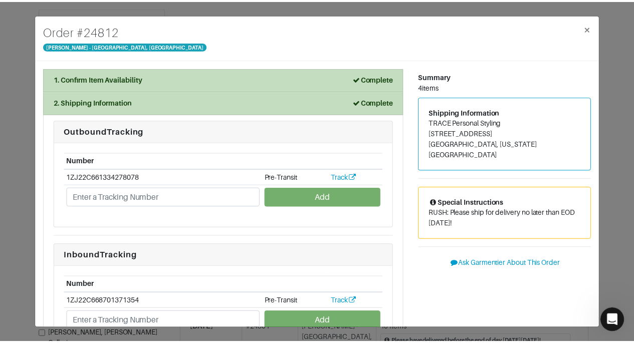
scroll to position [74, 0]
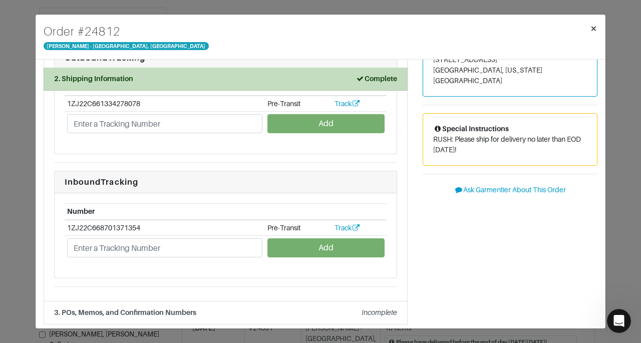
click at [597, 29] on span "×" at bounding box center [594, 29] width 8 height 14
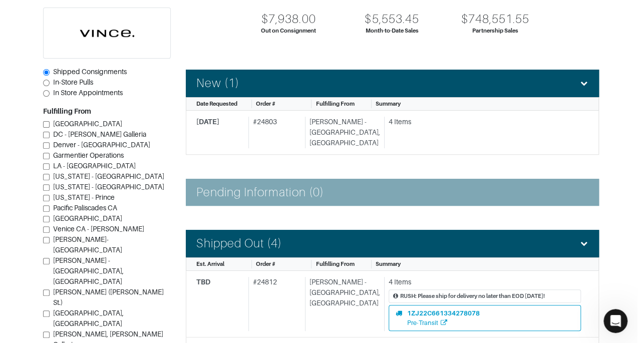
scroll to position [101, 0]
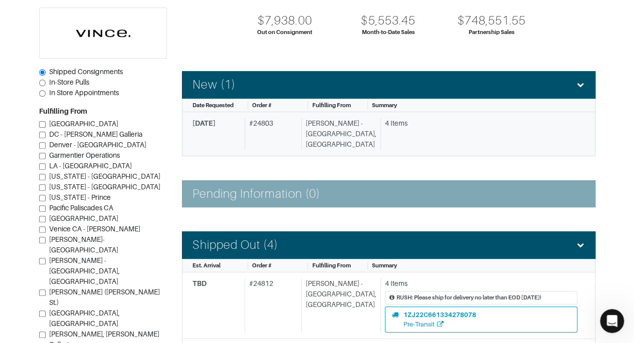
click at [499, 138] on link "10/7/2025 # 24803 Vince - Chicago, Oak Street 4 Items" at bounding box center [388, 134] width 413 height 44
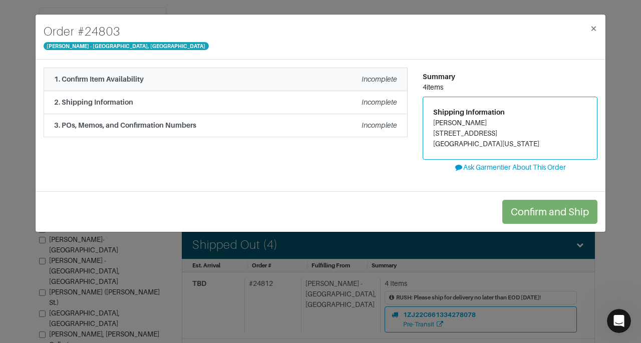
click at [176, 77] on div "1. Confirm Item Availability Incomplete" at bounding box center [225, 79] width 343 height 11
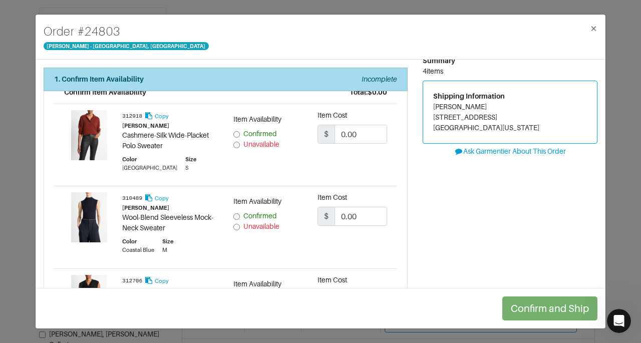
scroll to position [21, 0]
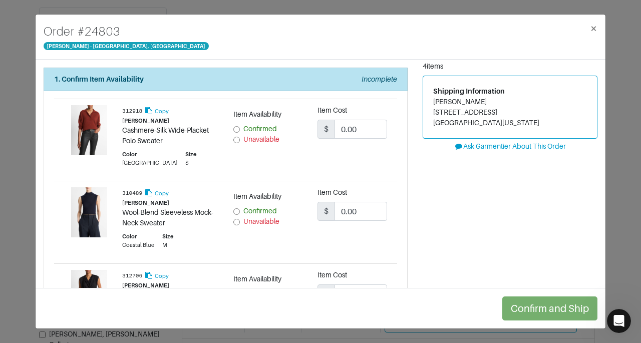
click at [258, 221] on span "Unavailable" at bounding box center [262, 222] width 36 height 8
click at [240, 221] on input "Unavailable" at bounding box center [237, 222] width 7 height 7
radio input "true"
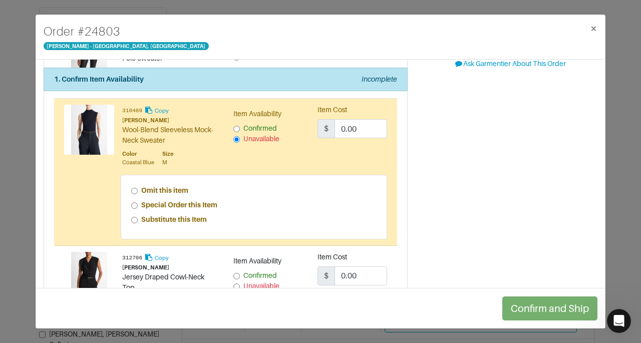
scroll to position [110, 0]
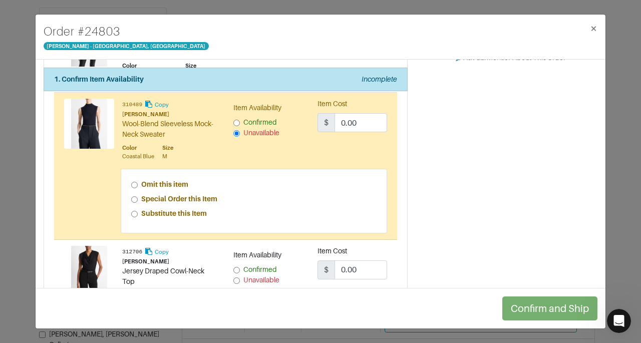
click at [212, 201] on strong "Special Order this Item" at bounding box center [179, 199] width 76 height 8
click at [138, 201] on input "Special Order this Item" at bounding box center [134, 199] width 7 height 7
radio input "true"
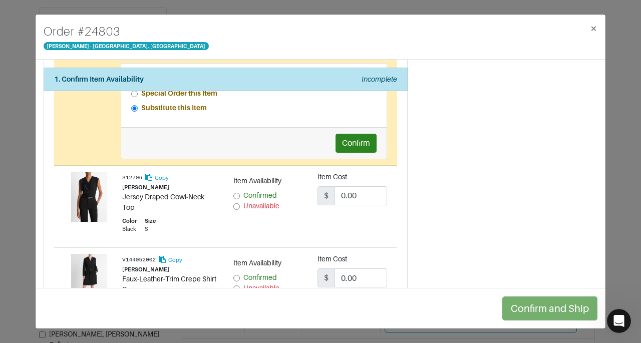
scroll to position [232, 0]
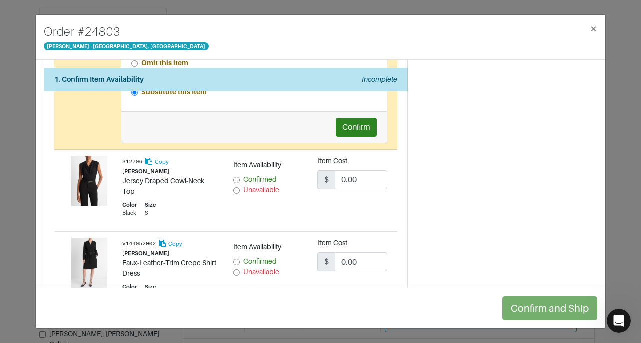
click at [261, 175] on span "Confirmed" at bounding box center [261, 179] width 34 height 8
click at [240, 177] on input "Confirmed" at bounding box center [237, 180] width 7 height 7
radio input "true"
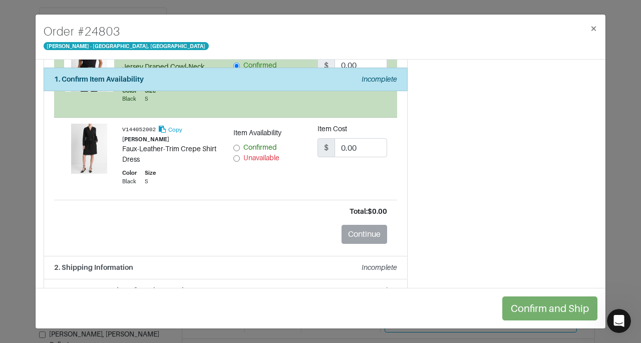
scroll to position [347, 0]
click at [263, 166] on div "Item Availability Confirmed Unavailable" at bounding box center [268, 158] width 85 height 70
click at [257, 155] on span "Unavailable" at bounding box center [262, 157] width 36 height 8
click at [240, 155] on input "Unavailable" at bounding box center [237, 157] width 7 height 7
radio input "true"
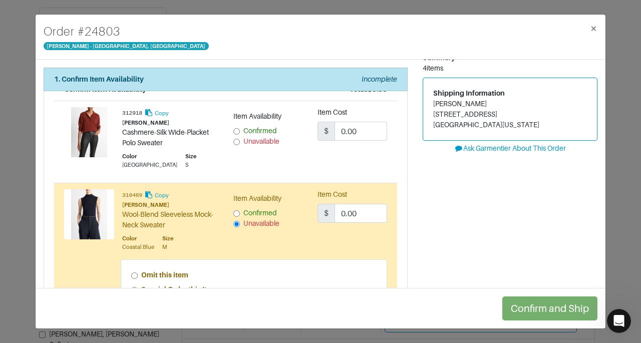
scroll to position [0, 0]
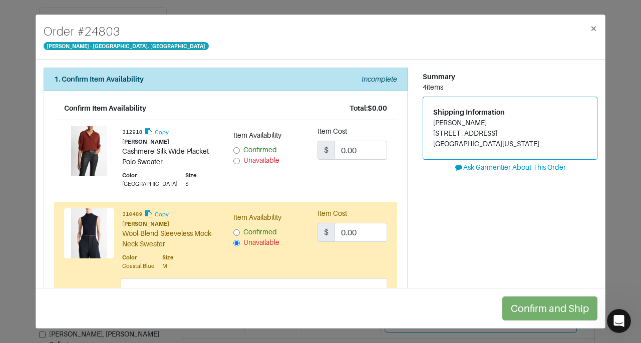
click at [259, 145] on label "Confirmed" at bounding box center [261, 150] width 34 height 11
click at [240, 147] on input "Confirmed" at bounding box center [237, 150] width 7 height 7
radio input "true"
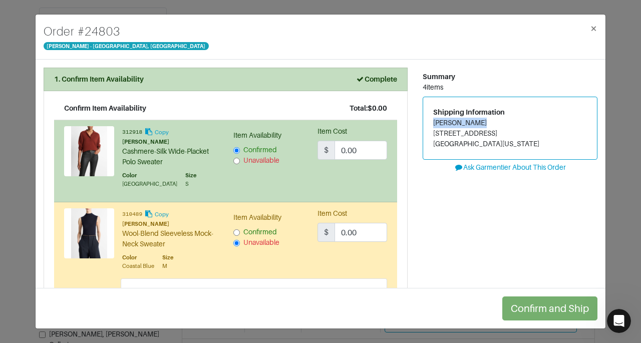
drag, startPoint x: 430, startPoint y: 123, endPoint x: 480, endPoint y: 122, distance: 49.6
click at [480, 122] on address "Andie Sobrato 2204 Vineyard Ct Los Altos, California 94024" at bounding box center [511, 134] width 154 height 32
copy address "Andie Sobrato"
drag, startPoint x: 429, startPoint y: 129, endPoint x: 483, endPoint y: 129, distance: 53.6
click at [483, 129] on address "Andie Sobrato 2204 Vineyard Ct Los Altos, California 94024" at bounding box center [511, 134] width 154 height 32
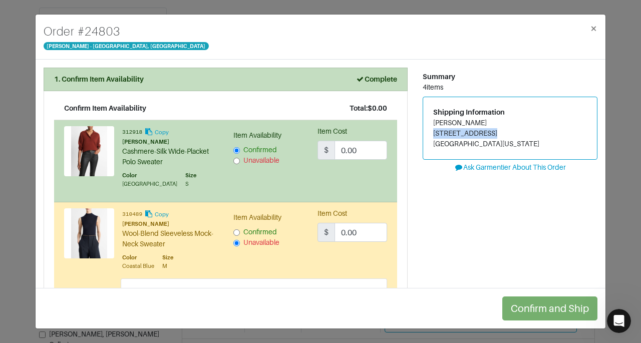
copy address "2204 Vineyard Ct"
drag, startPoint x: 429, startPoint y: 141, endPoint x: 456, endPoint y: 148, distance: 27.3
click at [456, 148] on address "Andie Sobrato 2204 Vineyard Ct Los Altos, California 94024" at bounding box center [511, 134] width 154 height 32
copy address "Los Altos"
click at [489, 142] on address "Andie Sobrato 2204 Vineyard Ct Los Altos, California 94024" at bounding box center [511, 134] width 154 height 32
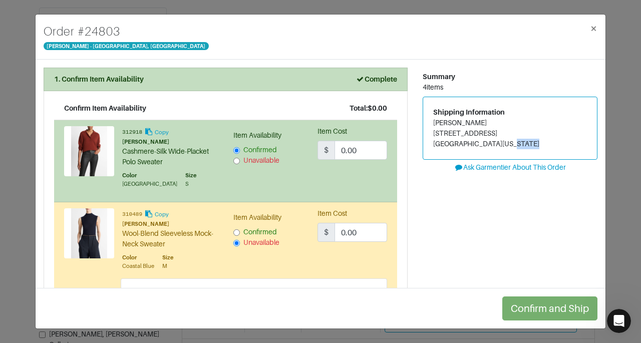
drag, startPoint x: 491, startPoint y: 142, endPoint x: 514, endPoint y: 142, distance: 23.1
click at [514, 142] on address "Andie Sobrato 2204 Vineyard Ct Los Altos, California 94024" at bounding box center [511, 134] width 154 height 32
click at [492, 143] on address "Andie Sobrato 2204 Vineyard Ct Los Altos, California 94024" at bounding box center [511, 134] width 154 height 32
drag, startPoint x: 492, startPoint y: 143, endPoint x: 510, endPoint y: 142, distance: 18.1
click at [510, 142] on address "Andie Sobrato 2204 Vineyard Ct Los Altos, California 94024" at bounding box center [511, 134] width 154 height 32
